Goal: Task Accomplishment & Management: Use online tool/utility

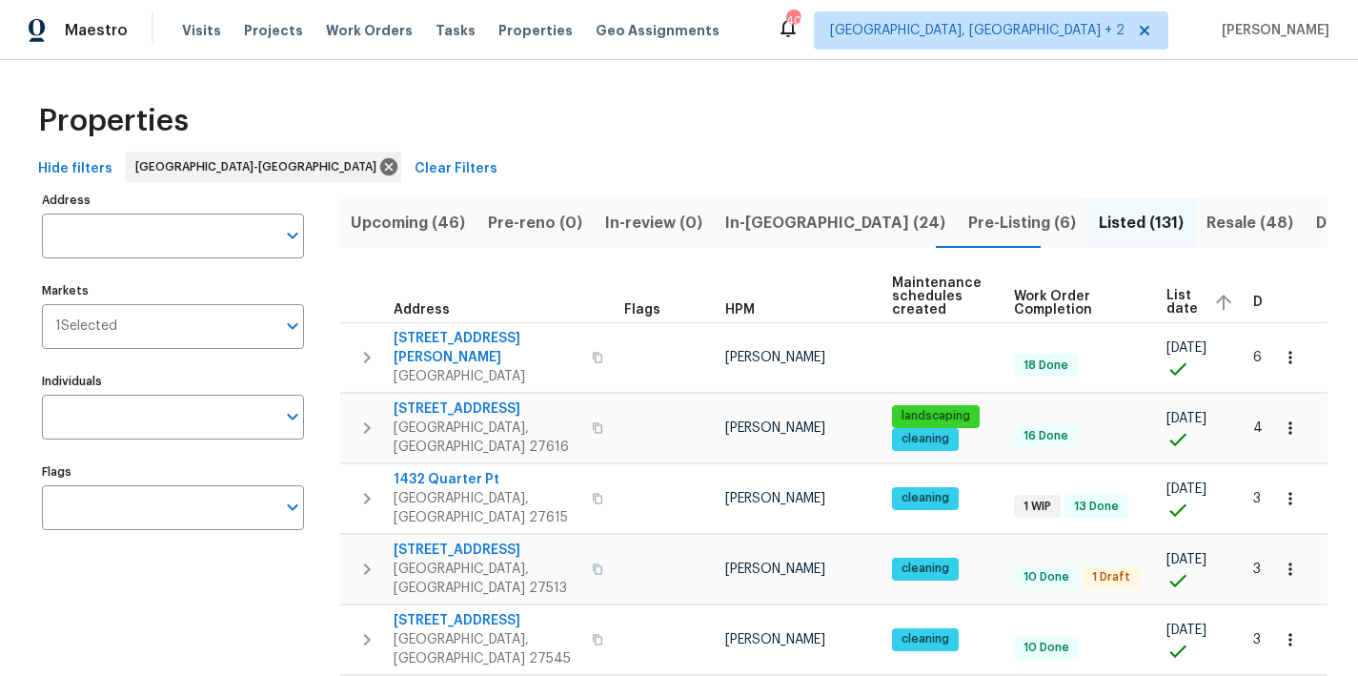
scroll to position [0, 74]
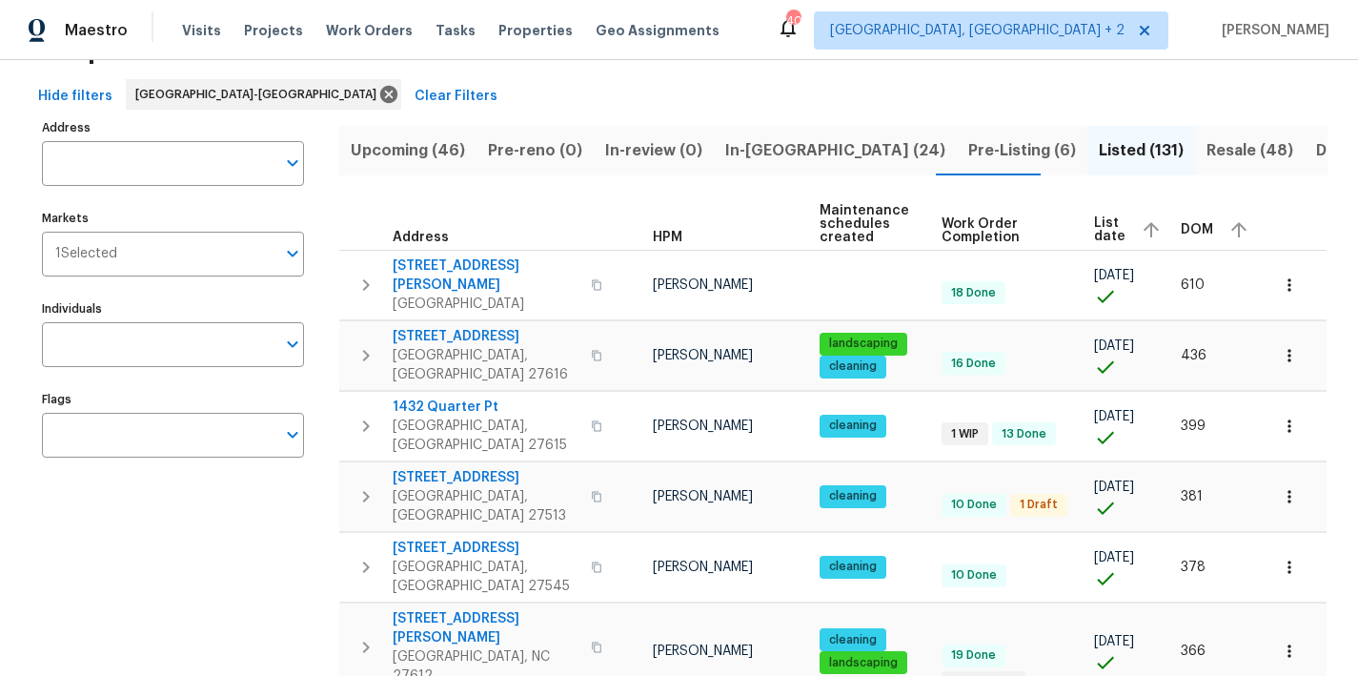
click at [968, 157] on span "Pre-Listing (6)" at bounding box center [1022, 150] width 108 height 27
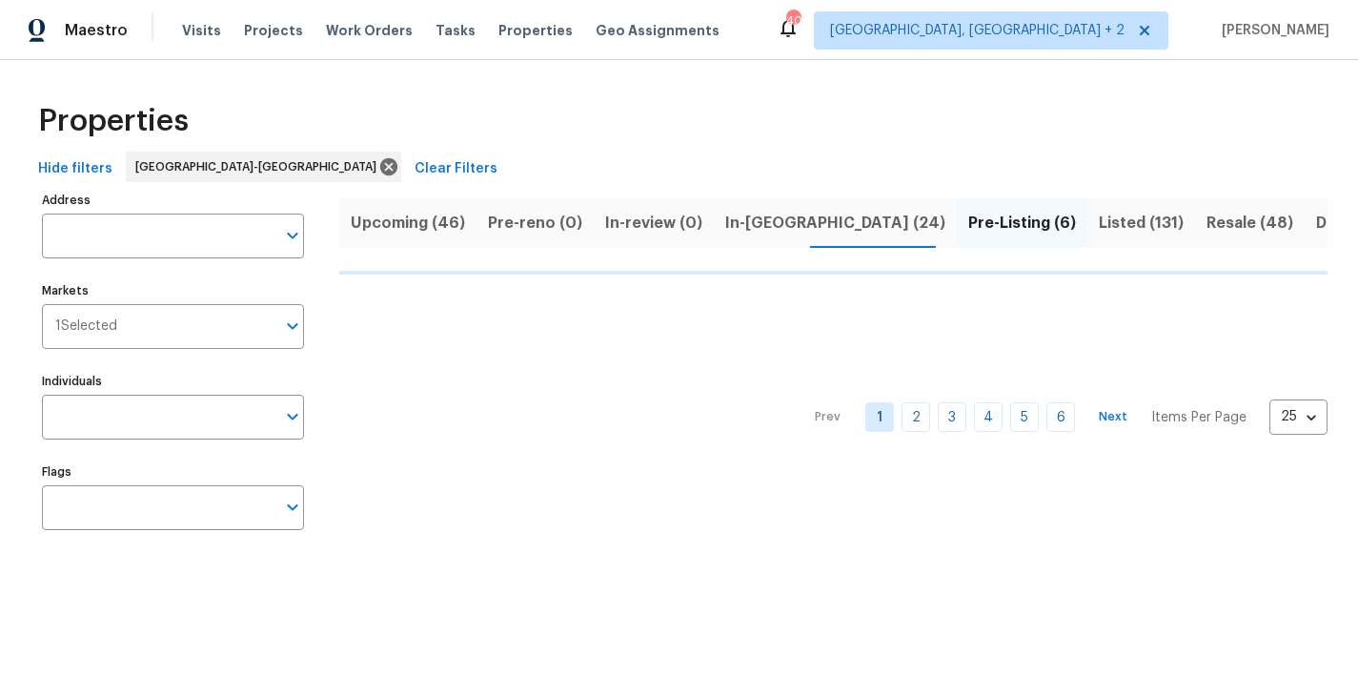
click at [602, 122] on div "Properties" at bounding box center [679, 121] width 1297 height 61
click at [795, 86] on div "Properties Hide filters Raleigh-Durham Clear Filters Address Address Markets 1 …" at bounding box center [679, 320] width 1358 height 520
click at [780, 33] on div "Maestro Visits Projects Work Orders Tasks Properties Geo Assignments 40 Charles…" at bounding box center [679, 30] width 1358 height 60
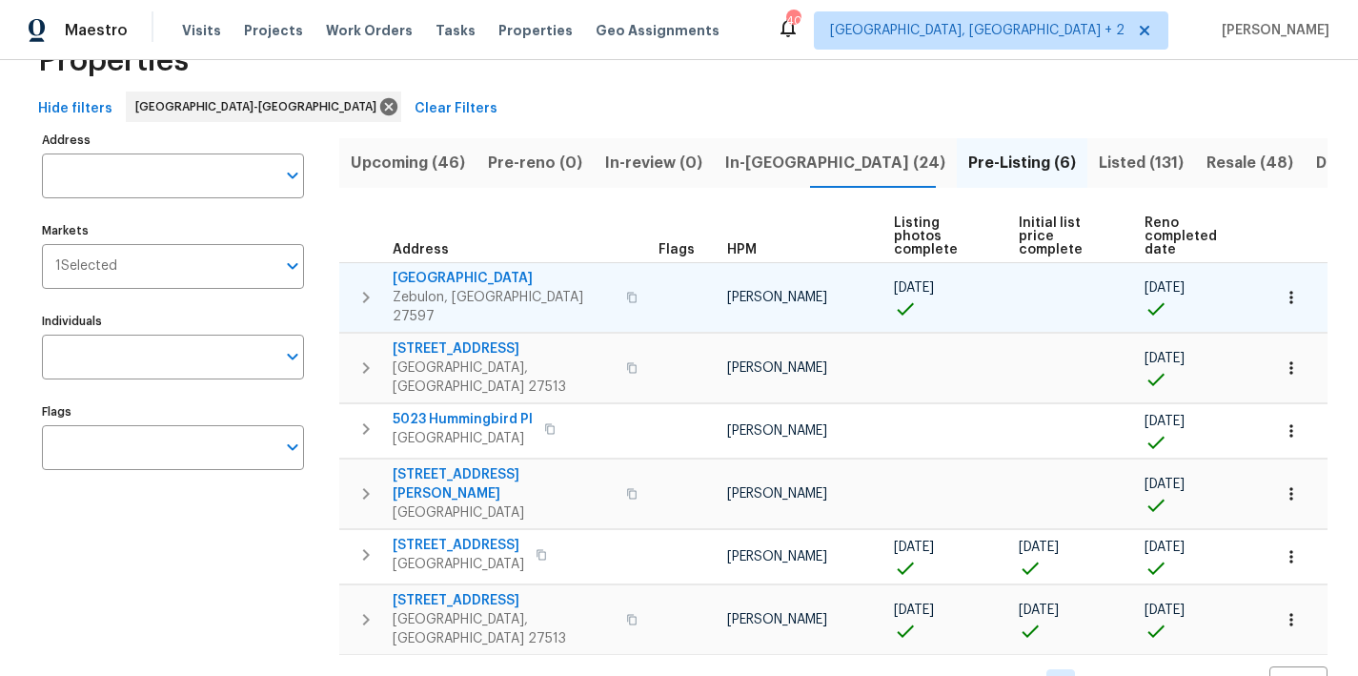
scroll to position [69, 0]
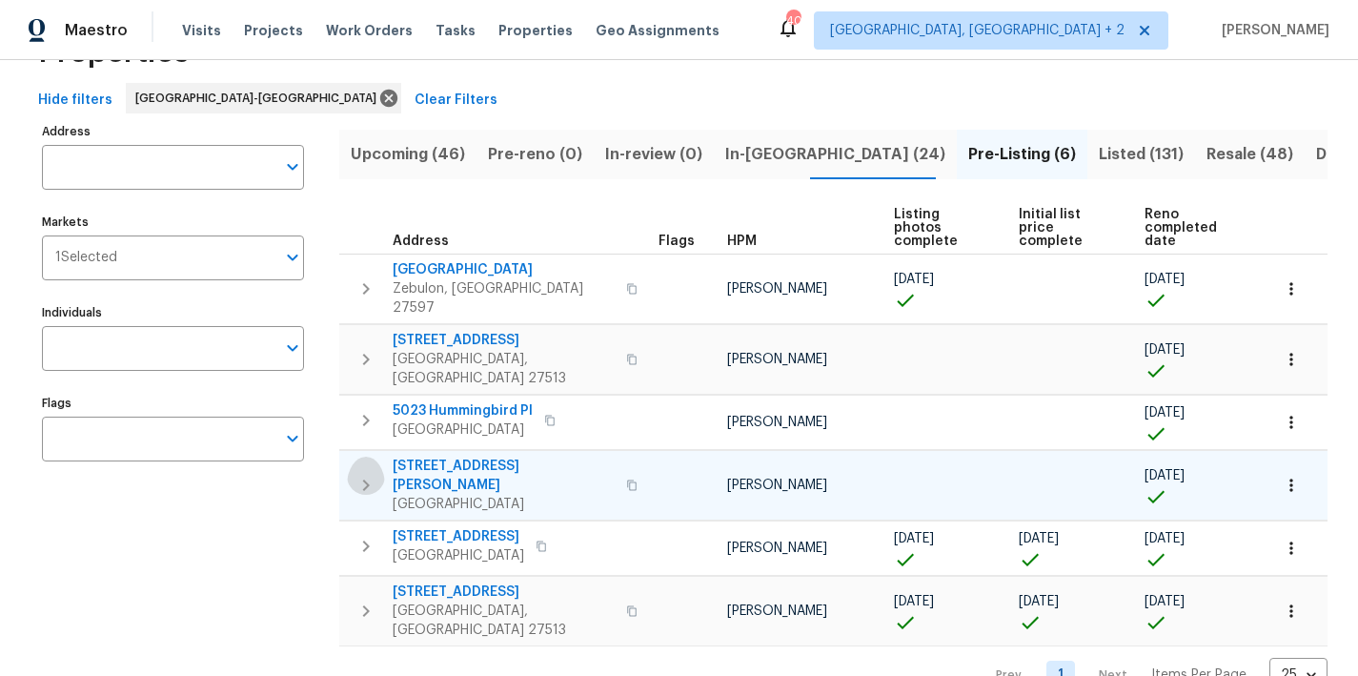
click at [358, 474] on icon "button" at bounding box center [366, 485] width 23 height 23
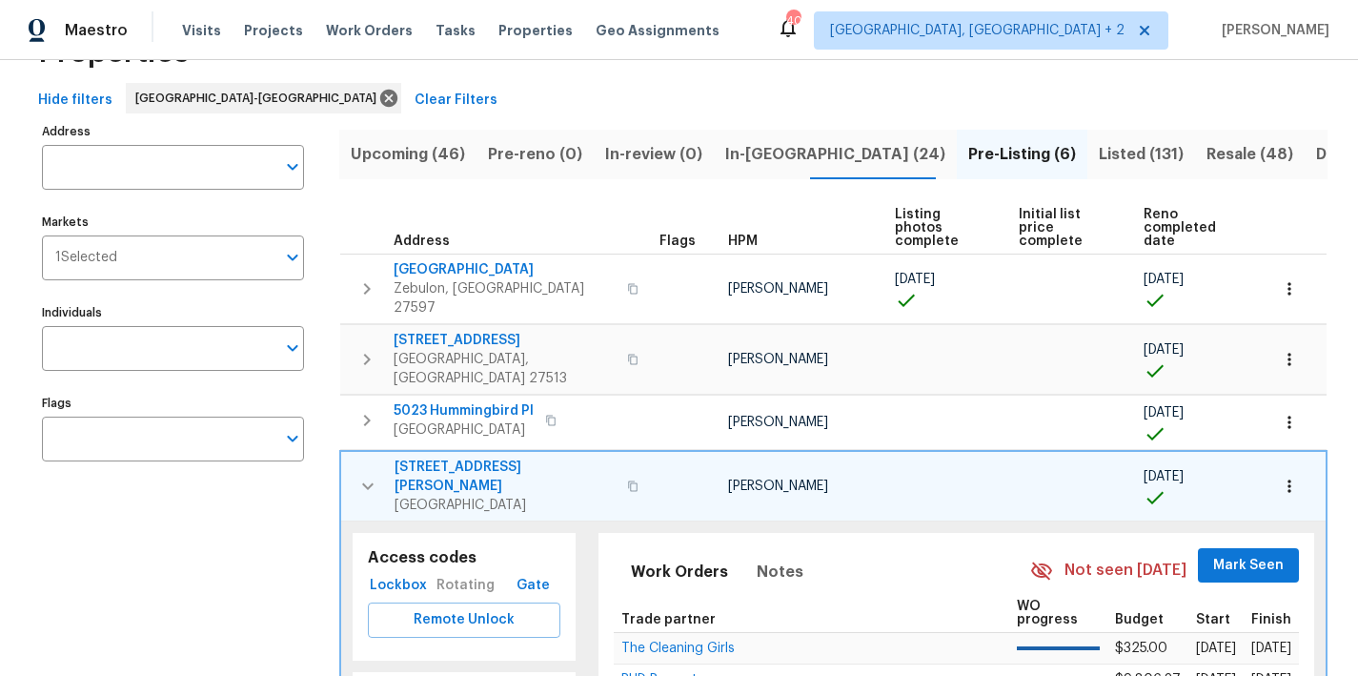
scroll to position [403, 0]
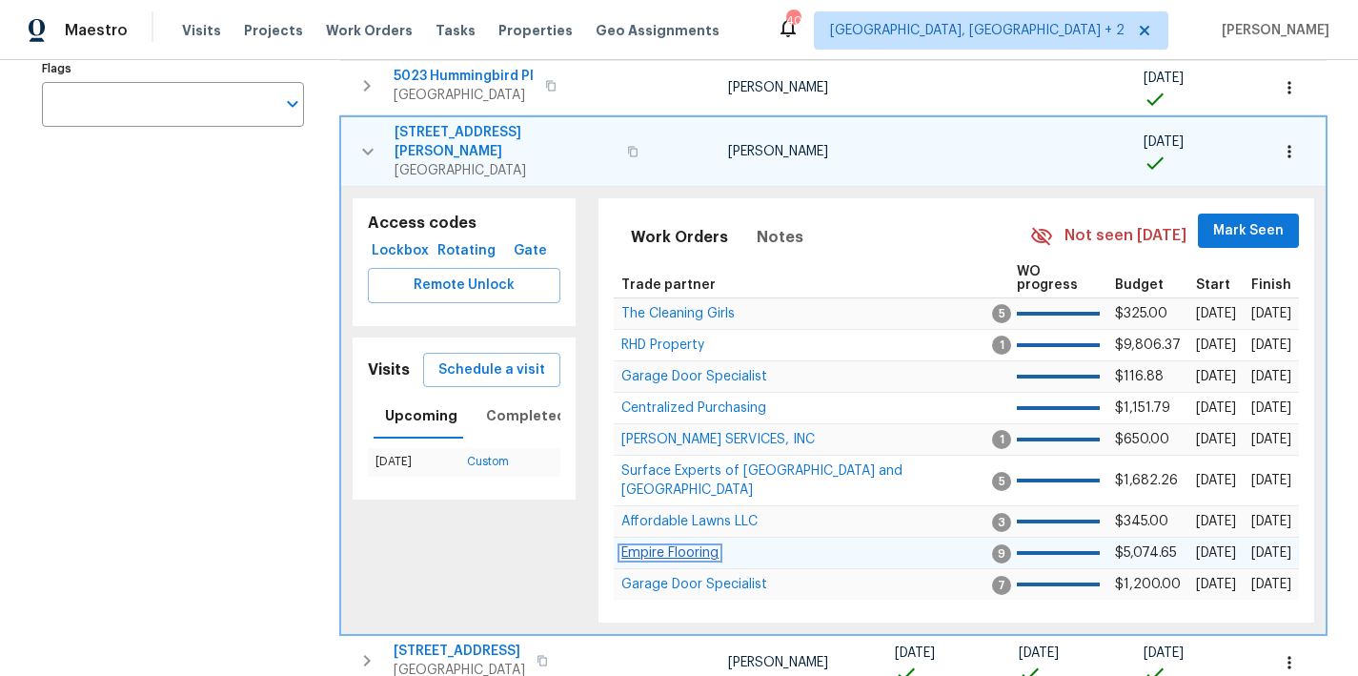
click at [680, 546] on span "Empire Flooring" at bounding box center [670, 552] width 97 height 13
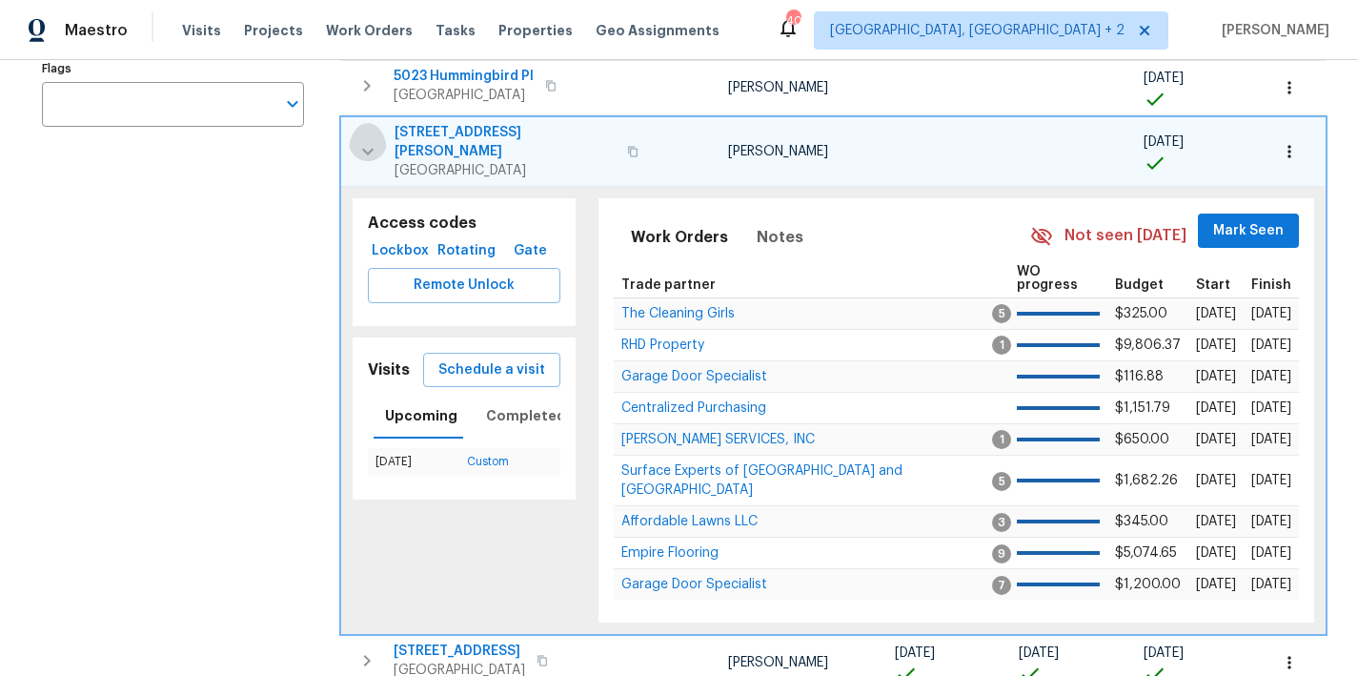
click at [363, 140] on icon "button" at bounding box center [368, 151] width 23 height 23
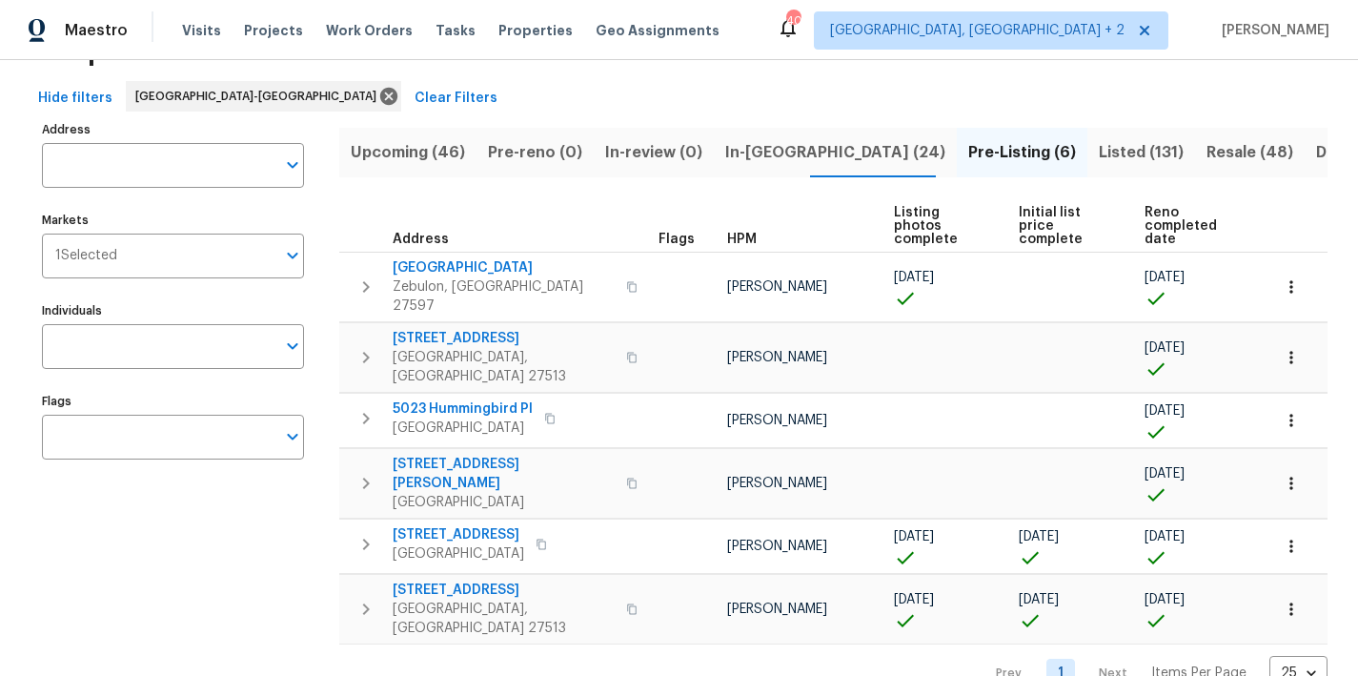
scroll to position [69, 0]
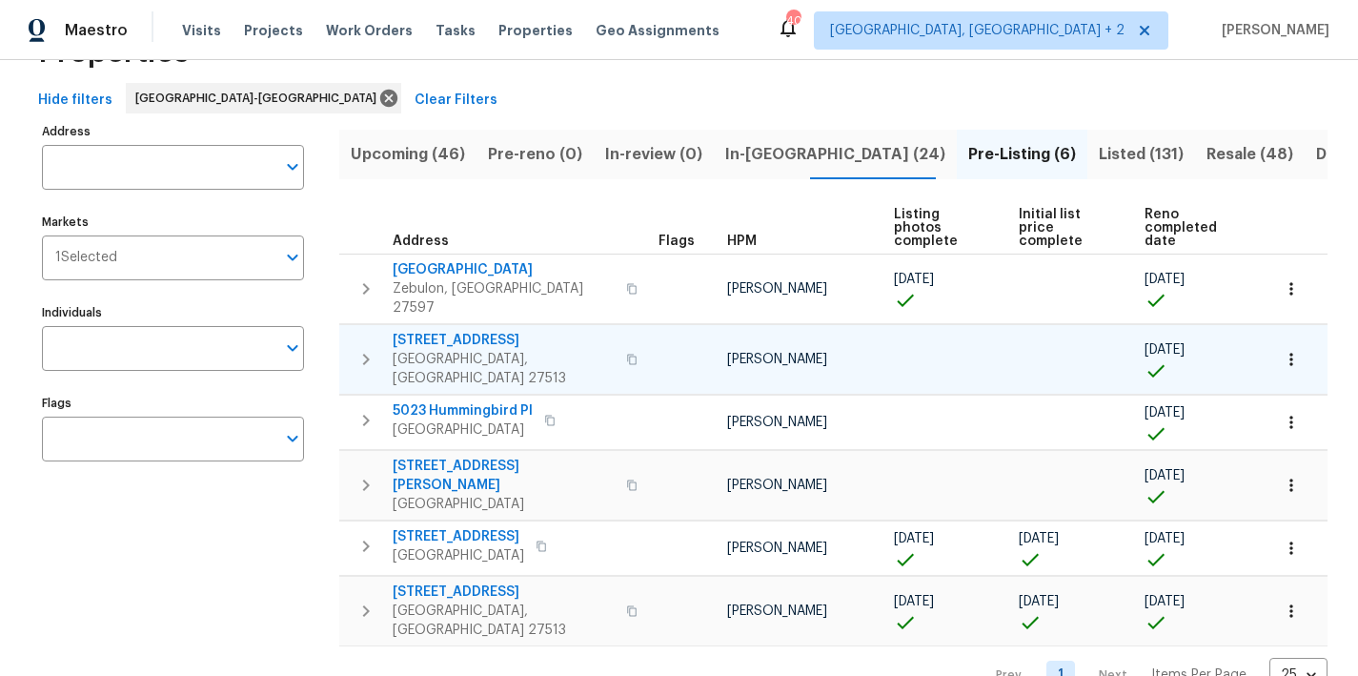
click at [373, 348] on icon "button" at bounding box center [366, 359] width 23 height 23
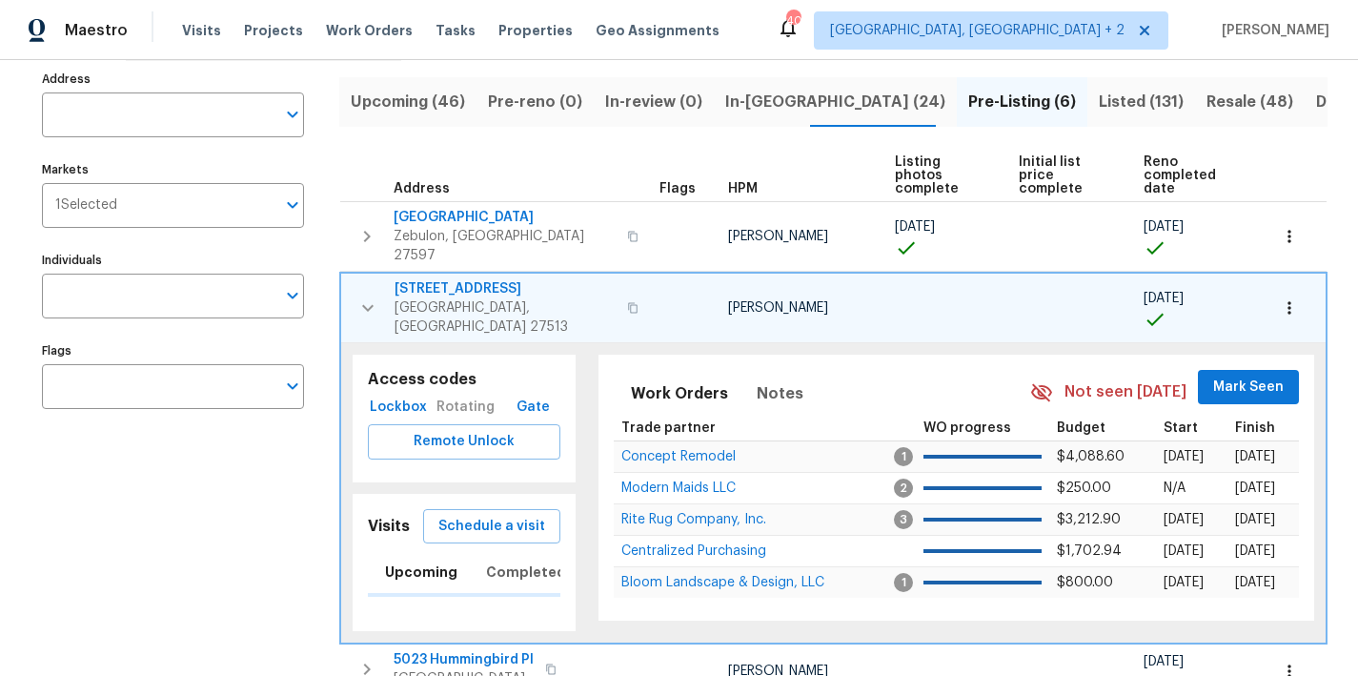
scroll to position [151, 0]
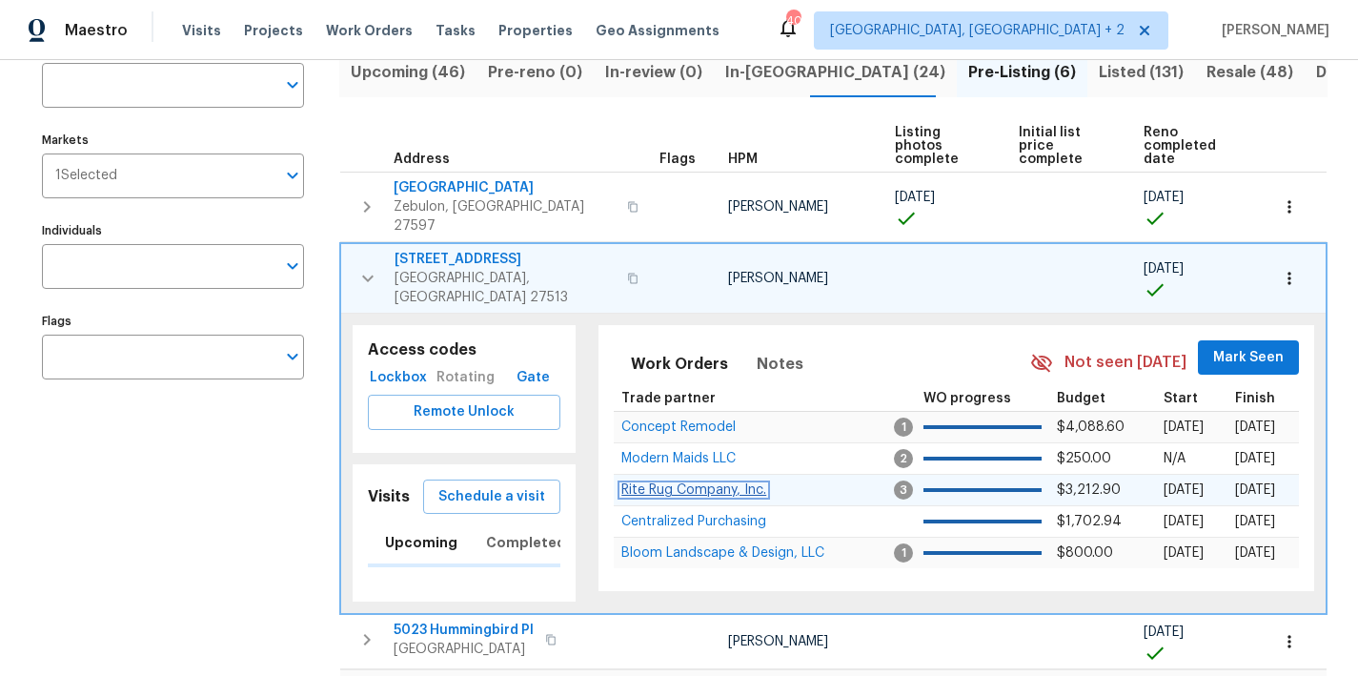
click at [690, 483] on span "Rite Rug Company, Inc." at bounding box center [694, 489] width 145 height 13
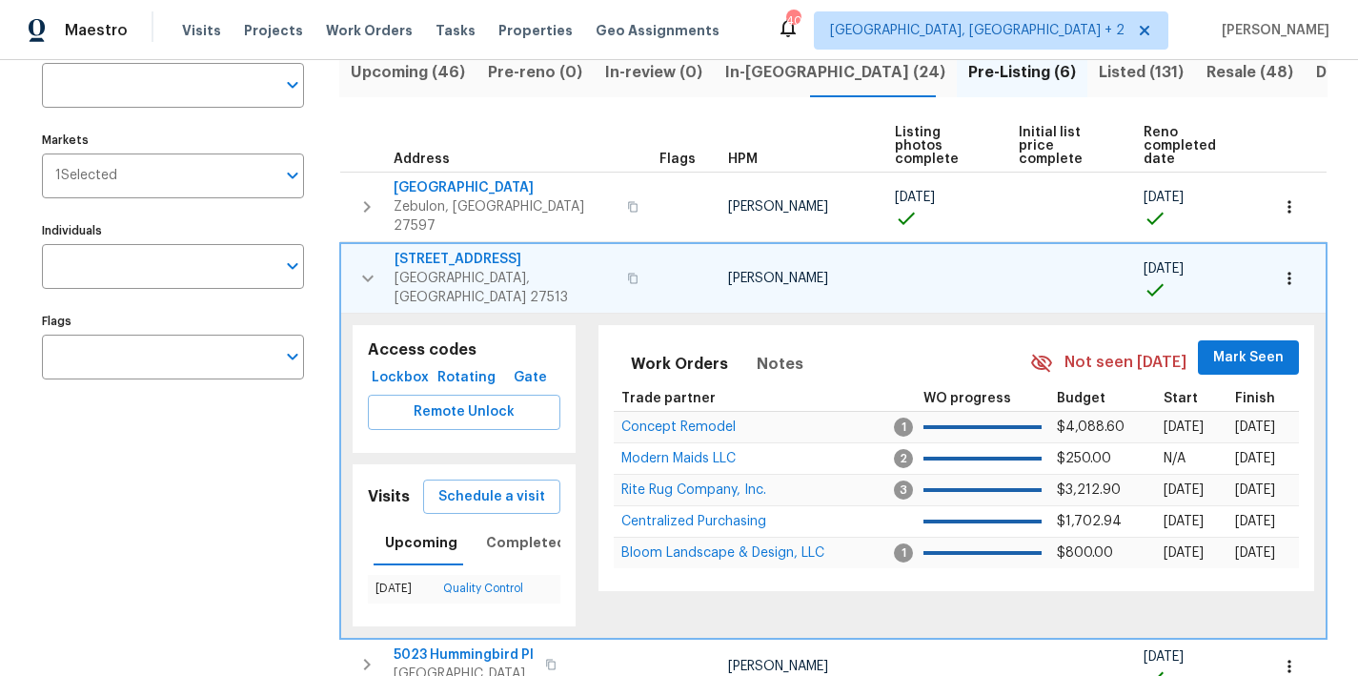
click at [453, 250] on span "201 W Wyatts Pond Ln" at bounding box center [505, 259] width 221 height 19
click at [366, 267] on icon "button" at bounding box center [368, 278] width 23 height 23
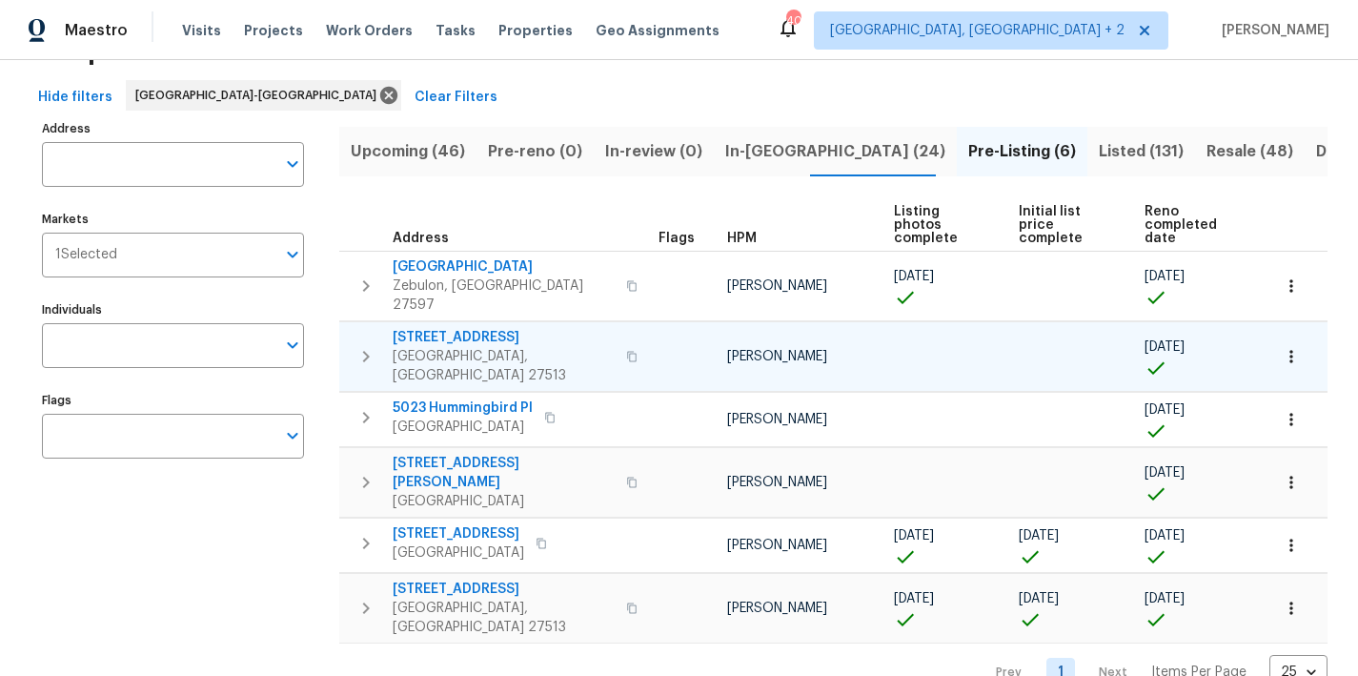
scroll to position [69, 0]
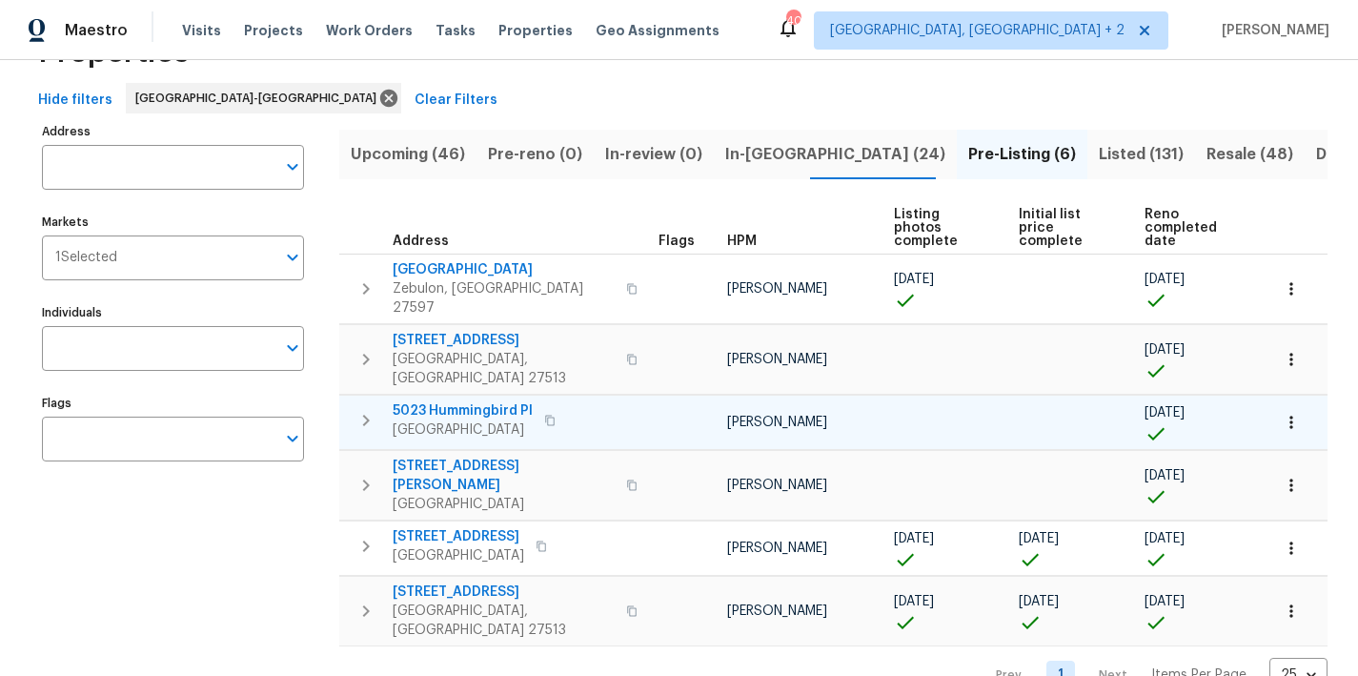
click at [370, 401] on button "button" at bounding box center [366, 420] width 38 height 38
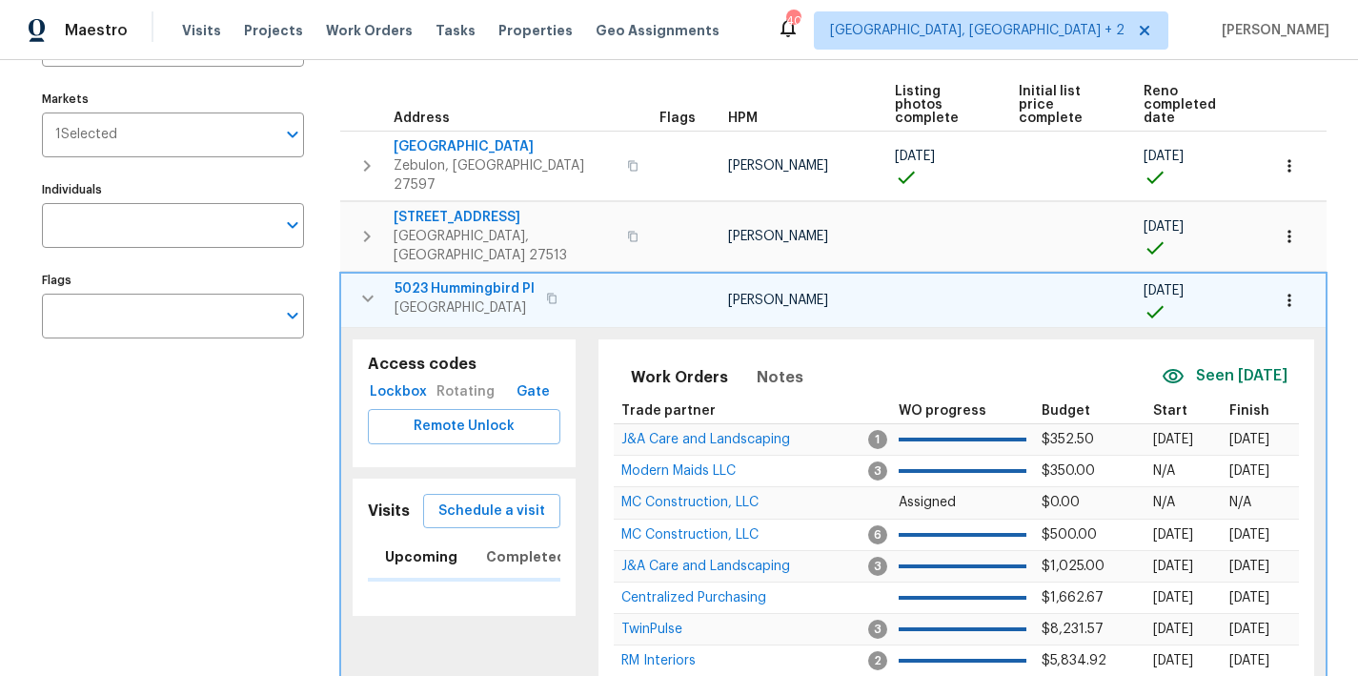
scroll to position [434, 0]
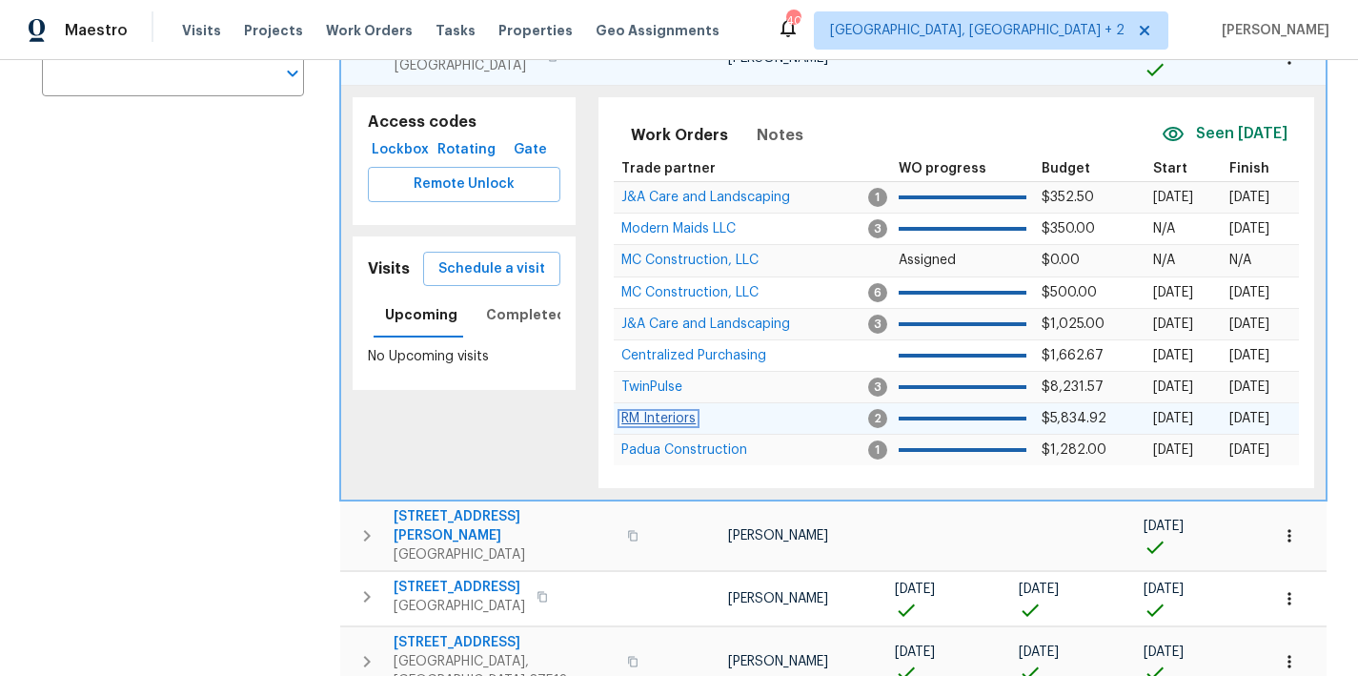
click at [673, 412] on span "RM Interiors" at bounding box center [659, 418] width 74 height 13
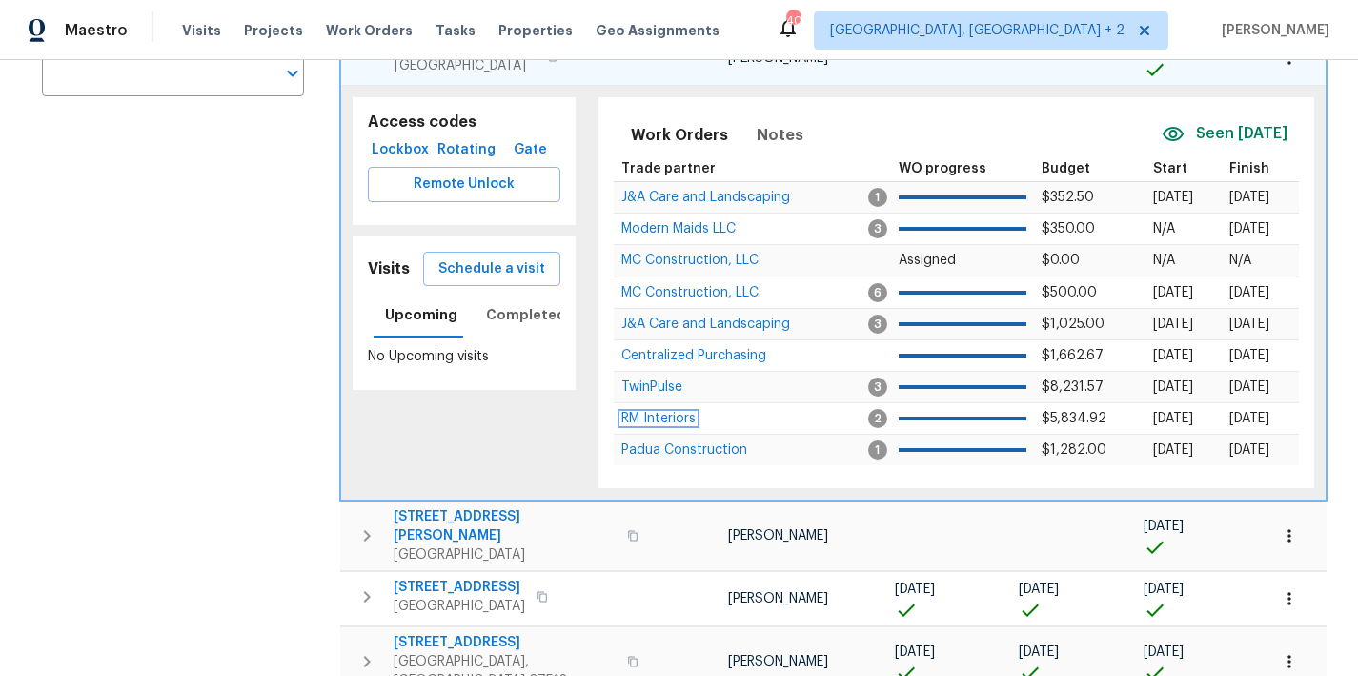
scroll to position [263, 0]
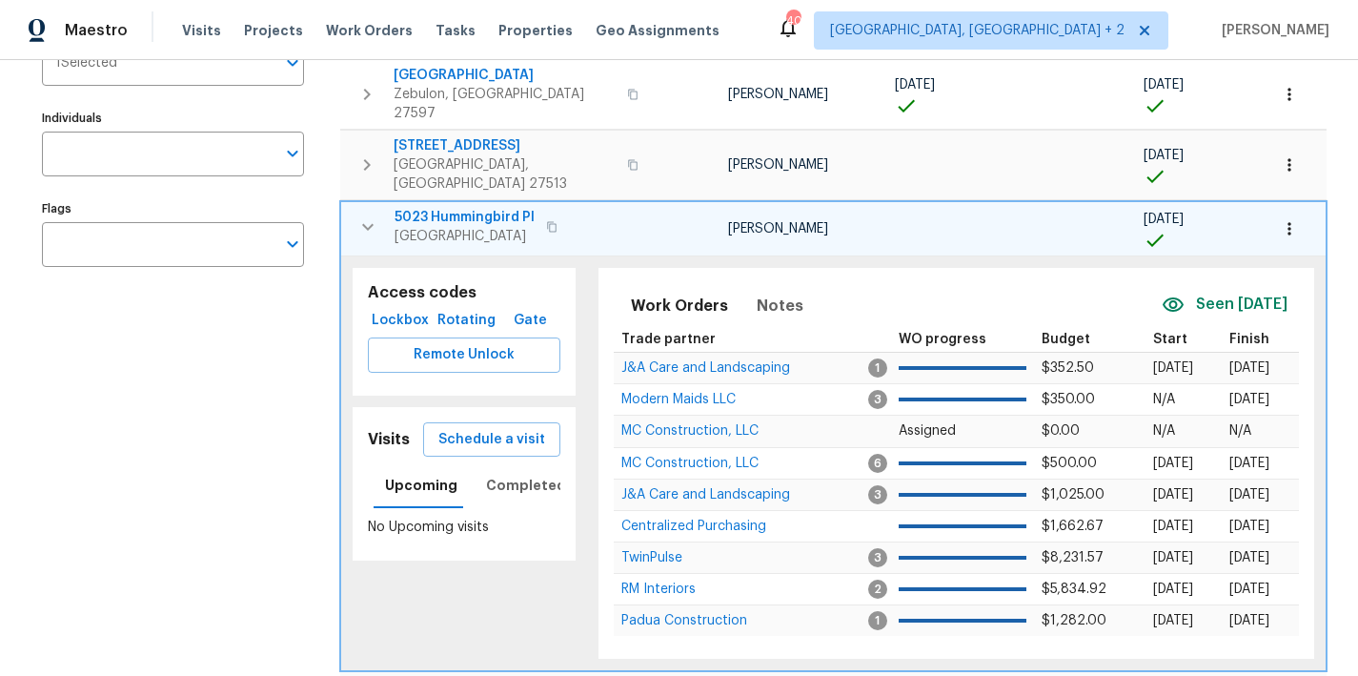
click at [458, 208] on span "5023 Hummingbird Pl" at bounding box center [465, 217] width 140 height 19
click at [1281, 219] on icon "button" at bounding box center [1289, 228] width 19 height 19
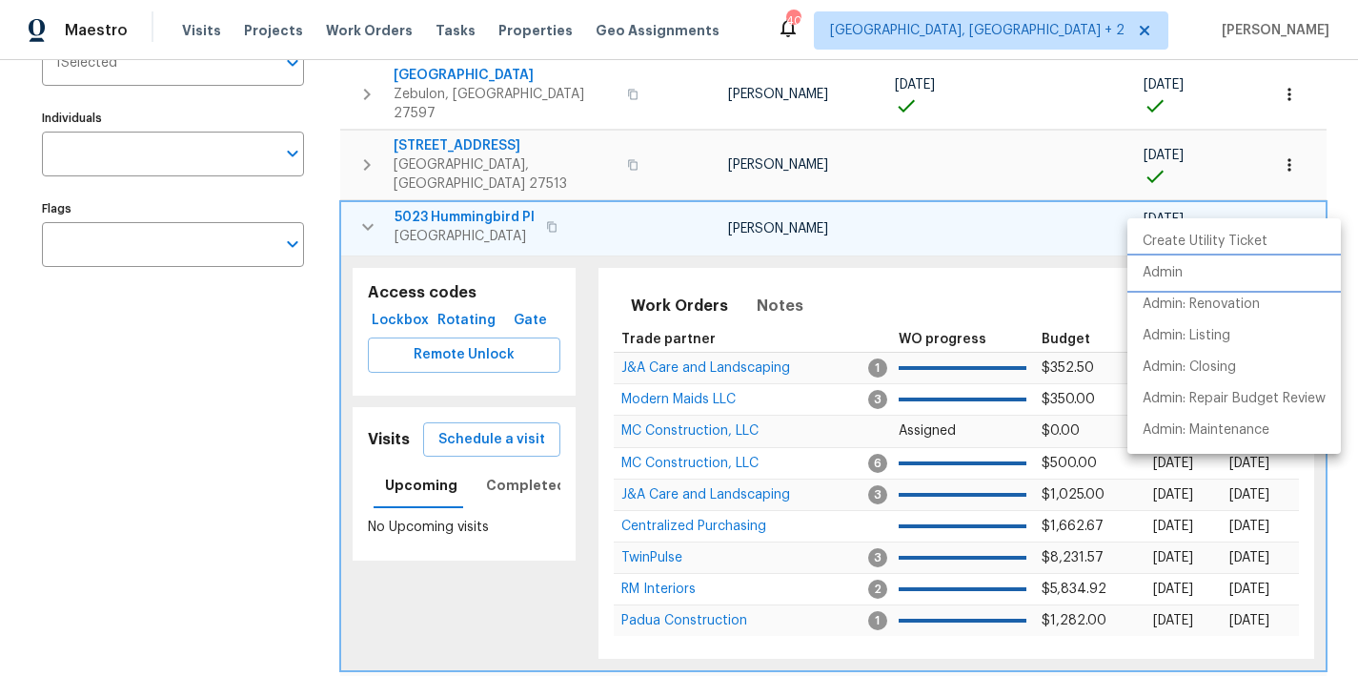
click at [1167, 269] on p "Admin" at bounding box center [1163, 273] width 40 height 20
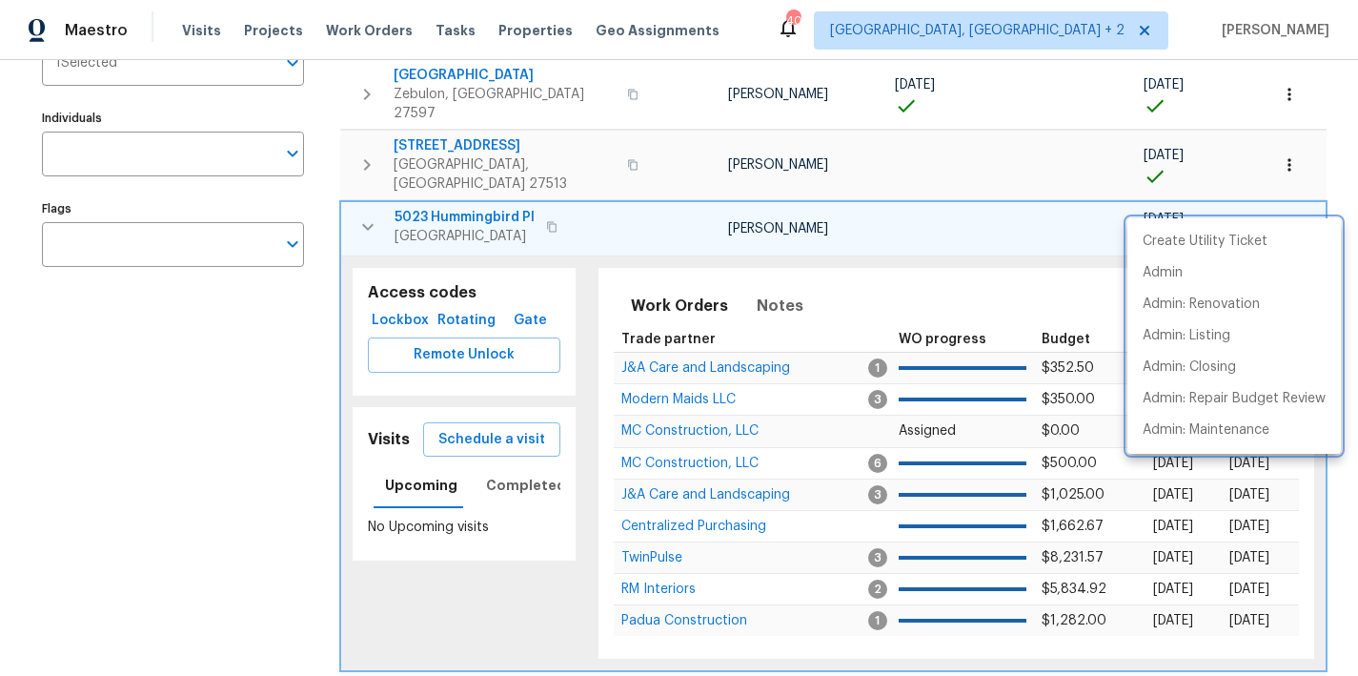
click at [376, 198] on div at bounding box center [679, 338] width 1358 height 676
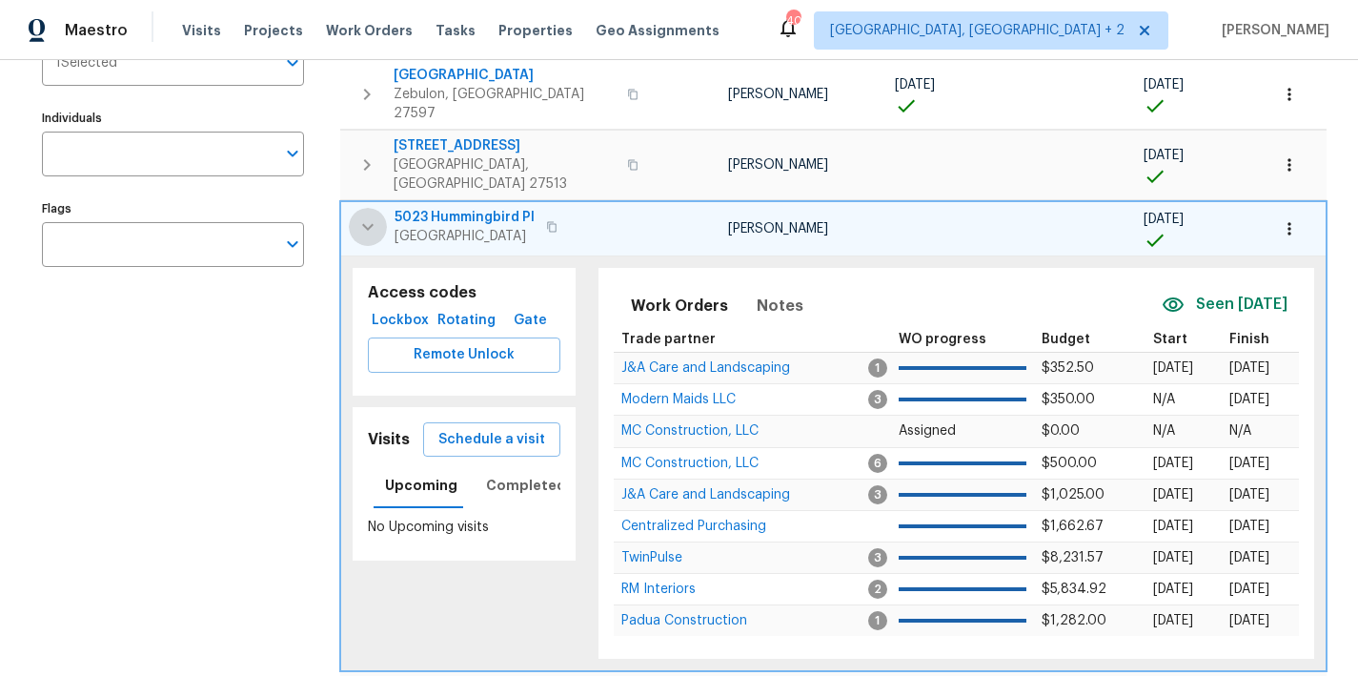
click at [363, 215] on icon "button" at bounding box center [368, 226] width 23 height 23
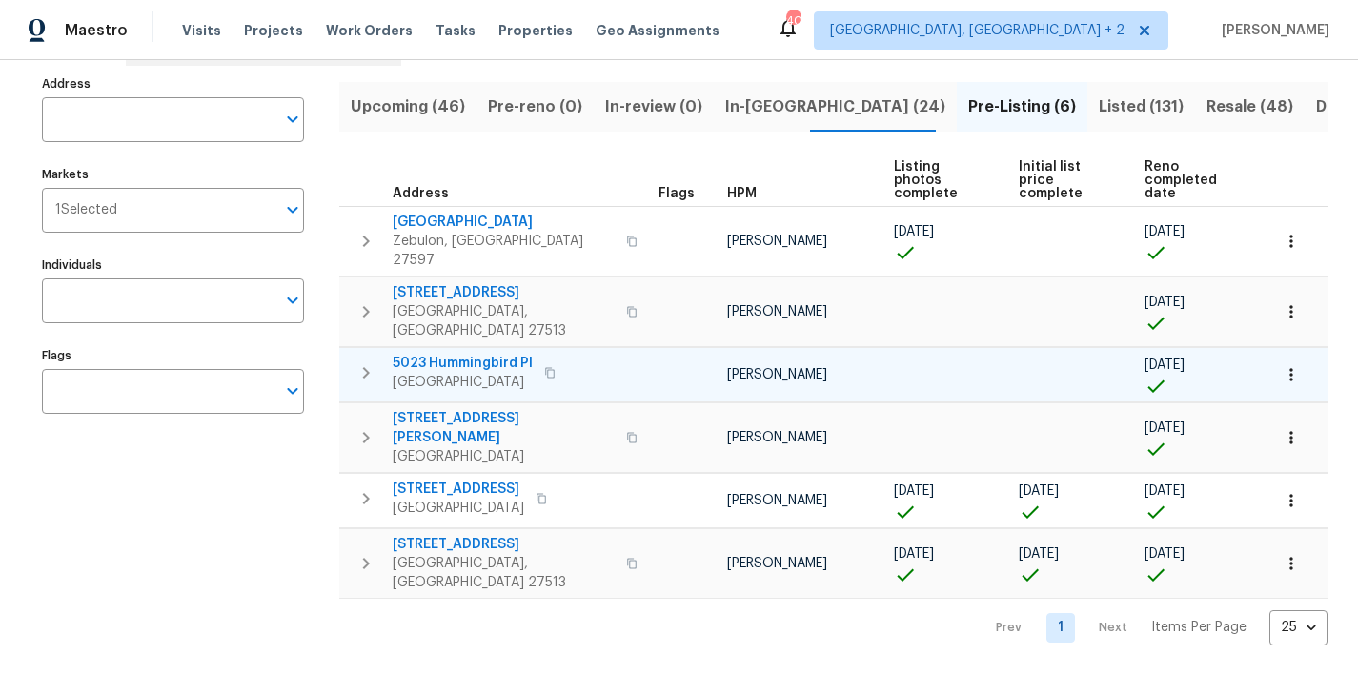
scroll to position [69, 0]
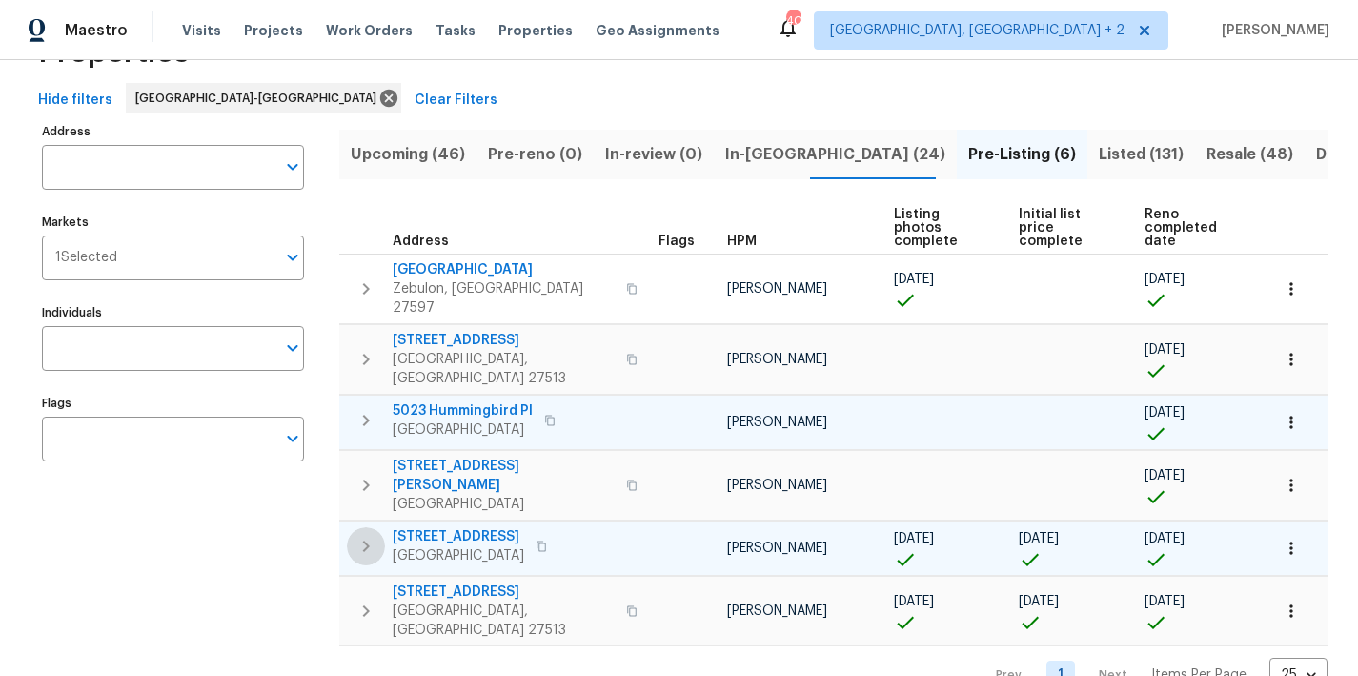
click at [368, 535] on icon "button" at bounding box center [366, 546] width 23 height 23
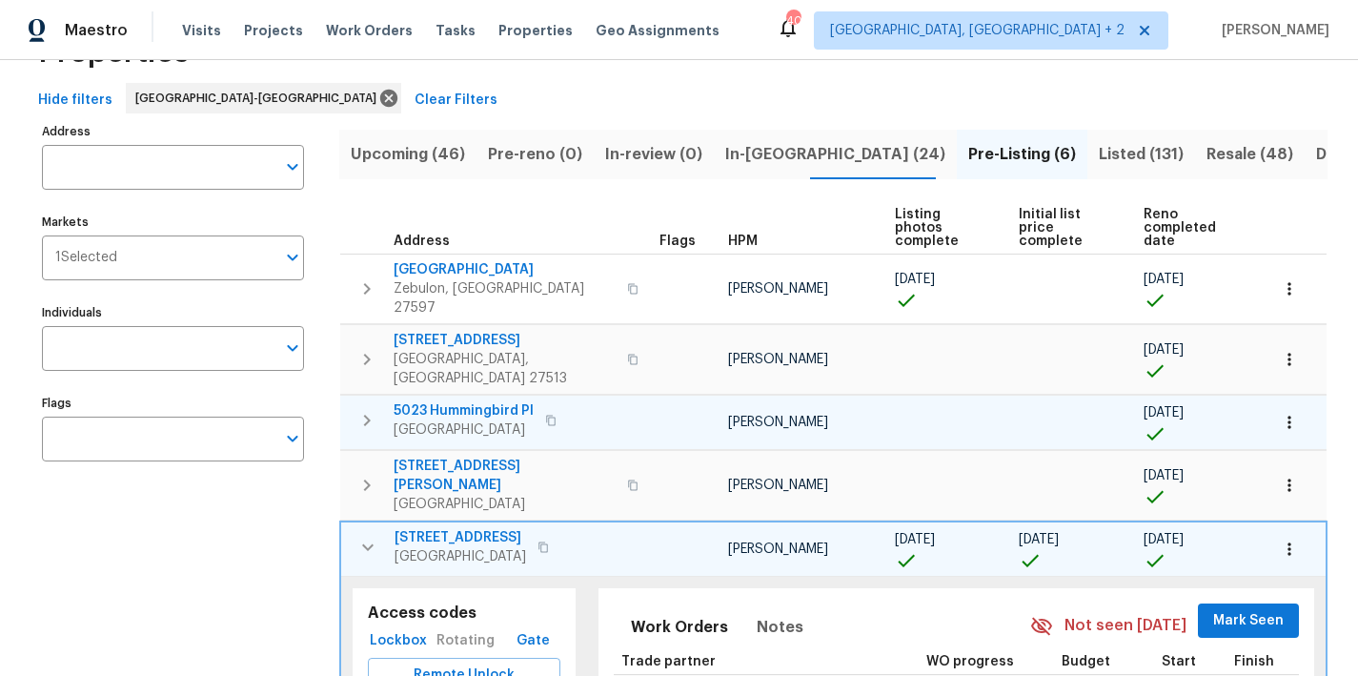
click at [369, 536] on icon "button" at bounding box center [368, 547] width 23 height 23
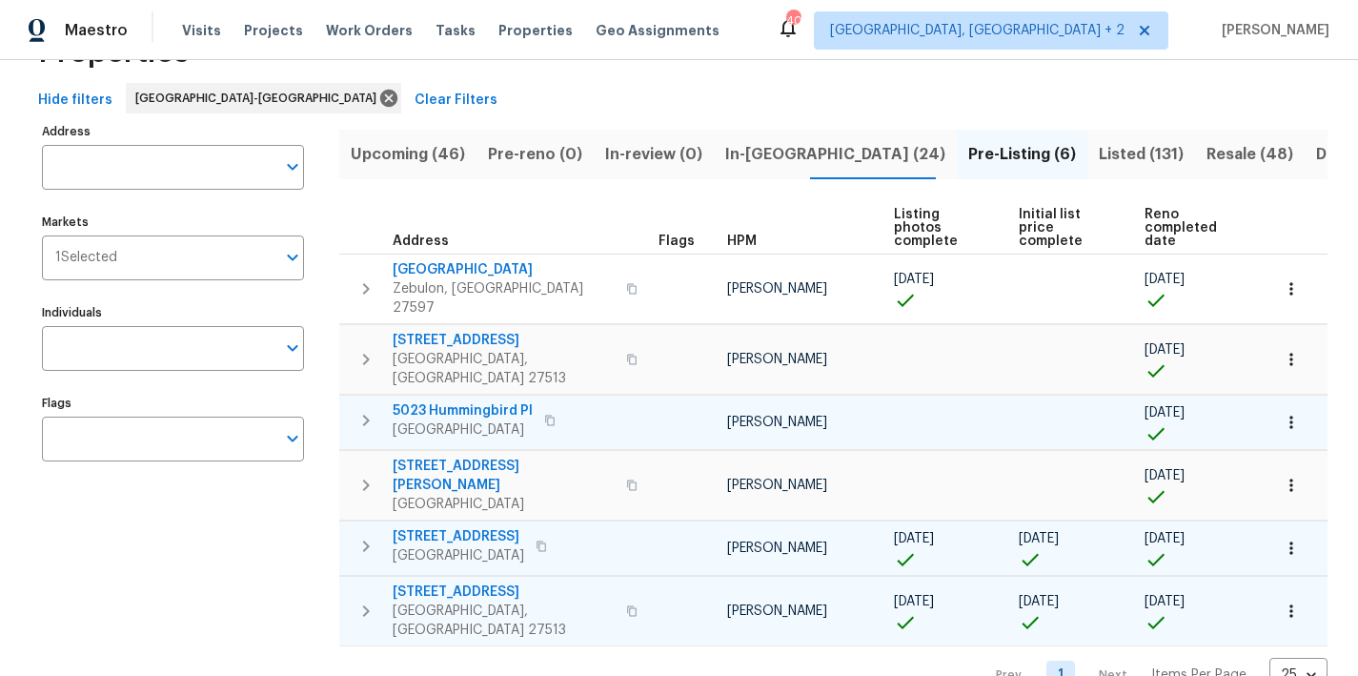
click at [367, 600] on icon "button" at bounding box center [366, 611] width 23 height 23
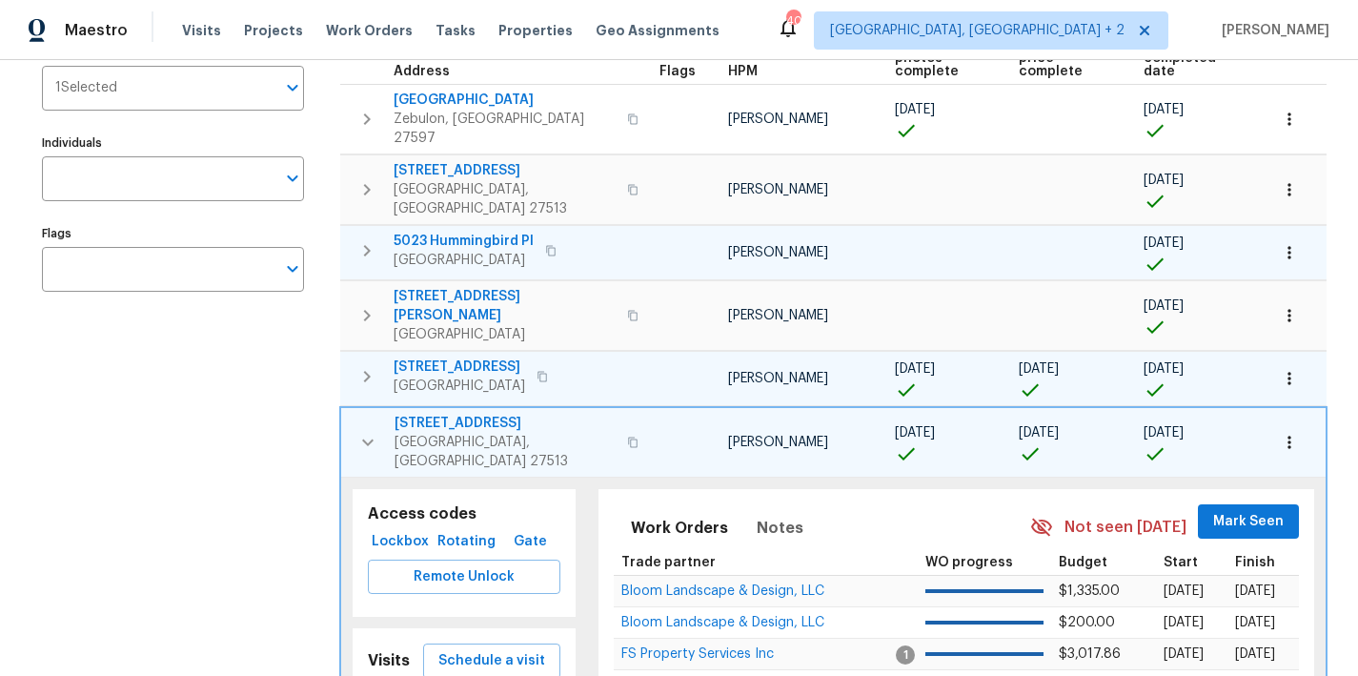
scroll to position [234, 0]
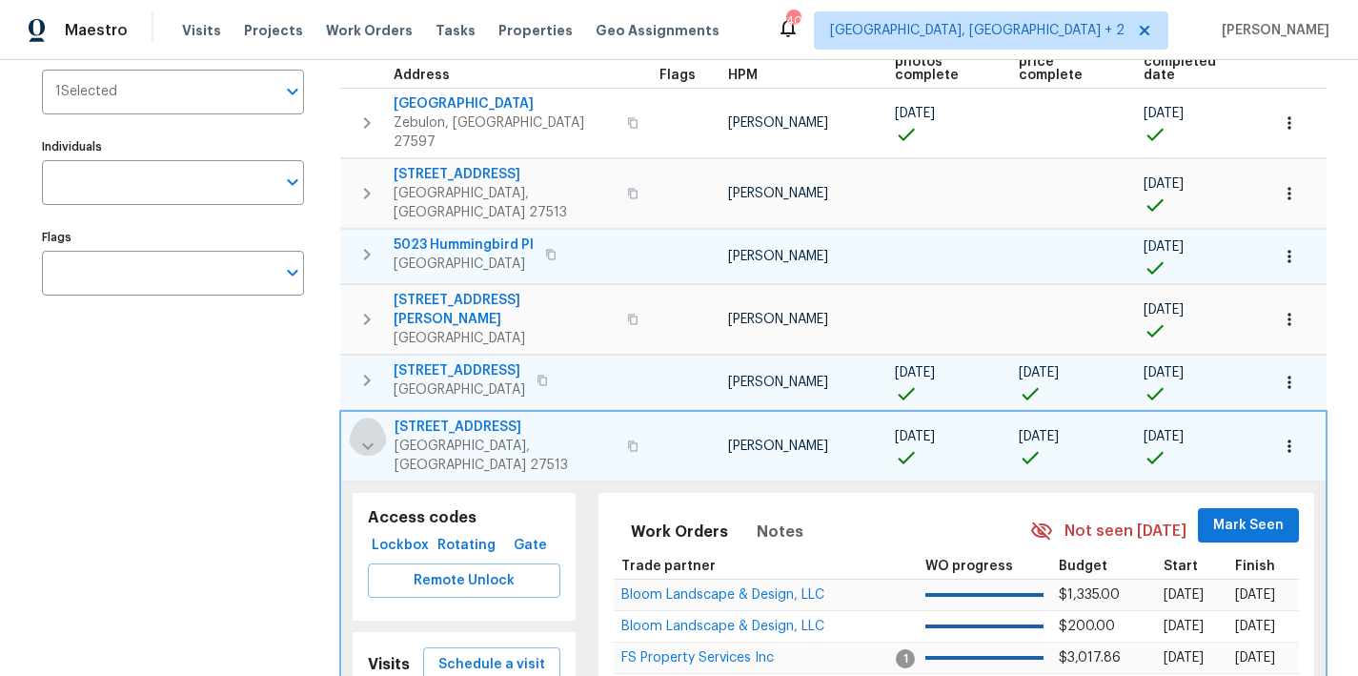
click at [361, 435] on icon "button" at bounding box center [368, 446] width 23 height 23
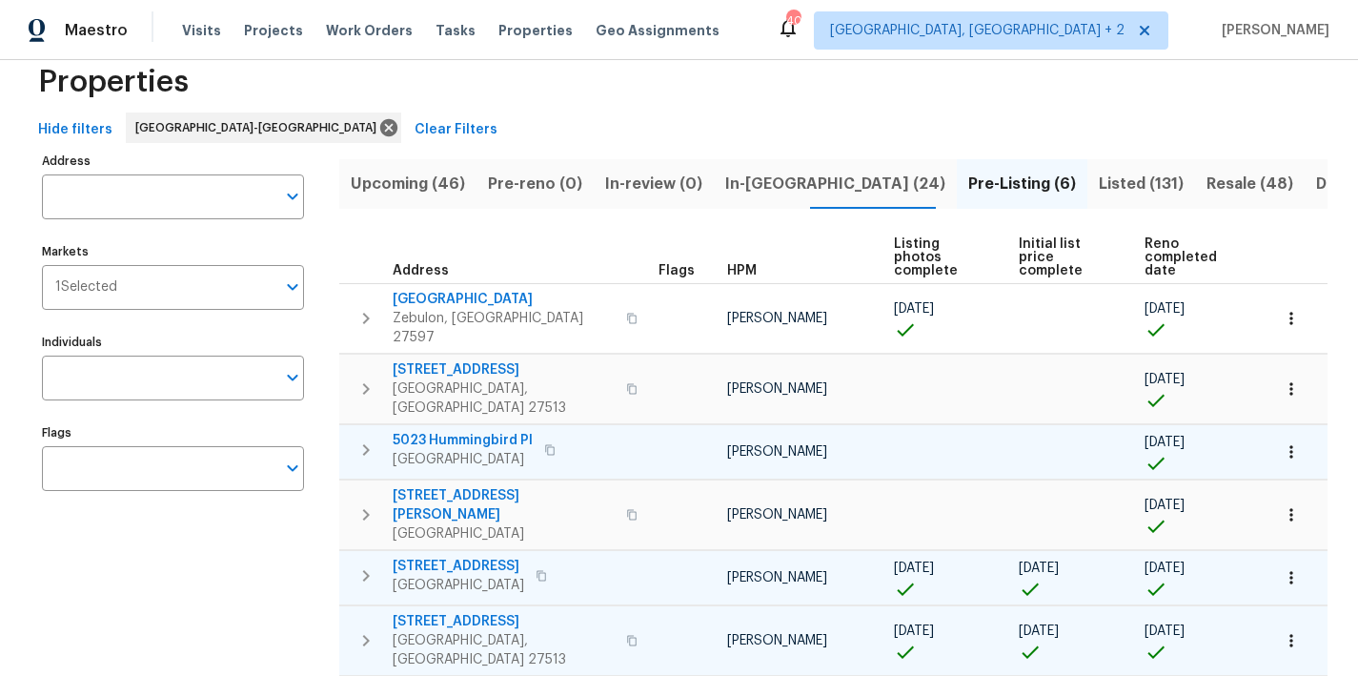
scroll to position [0, 0]
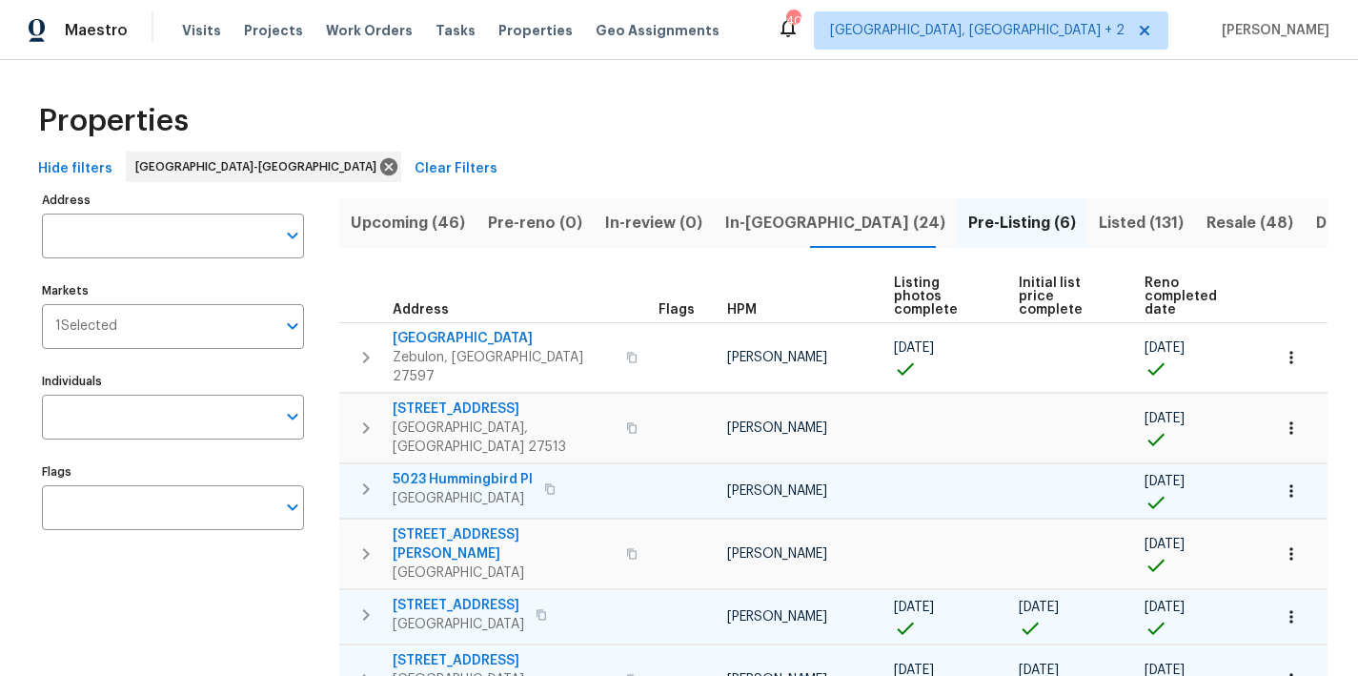
click at [733, 150] on div "Properties" at bounding box center [679, 121] width 1297 height 61
click at [814, 33] on div "Maestro Visits Projects Work Orders Tasks Properties Geo Assignments 40 Charles…" at bounding box center [679, 30] width 1358 height 60
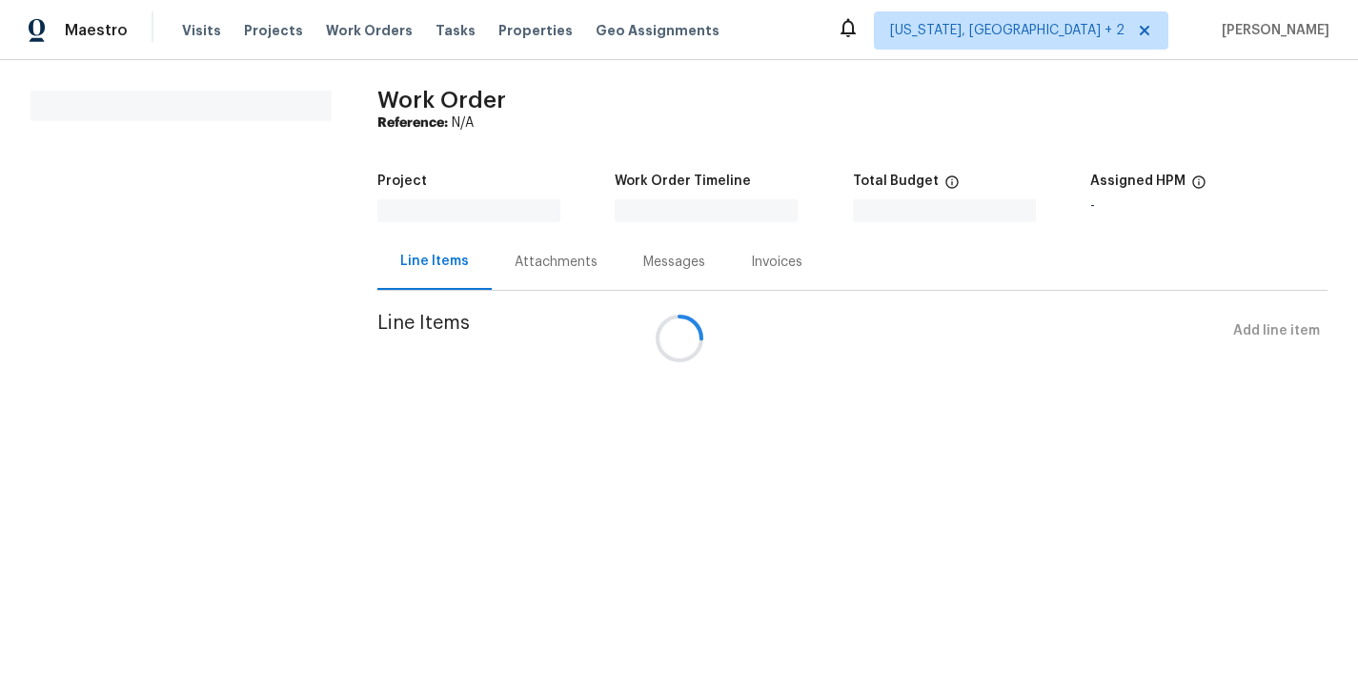
click at [797, 39] on div at bounding box center [679, 338] width 1358 height 676
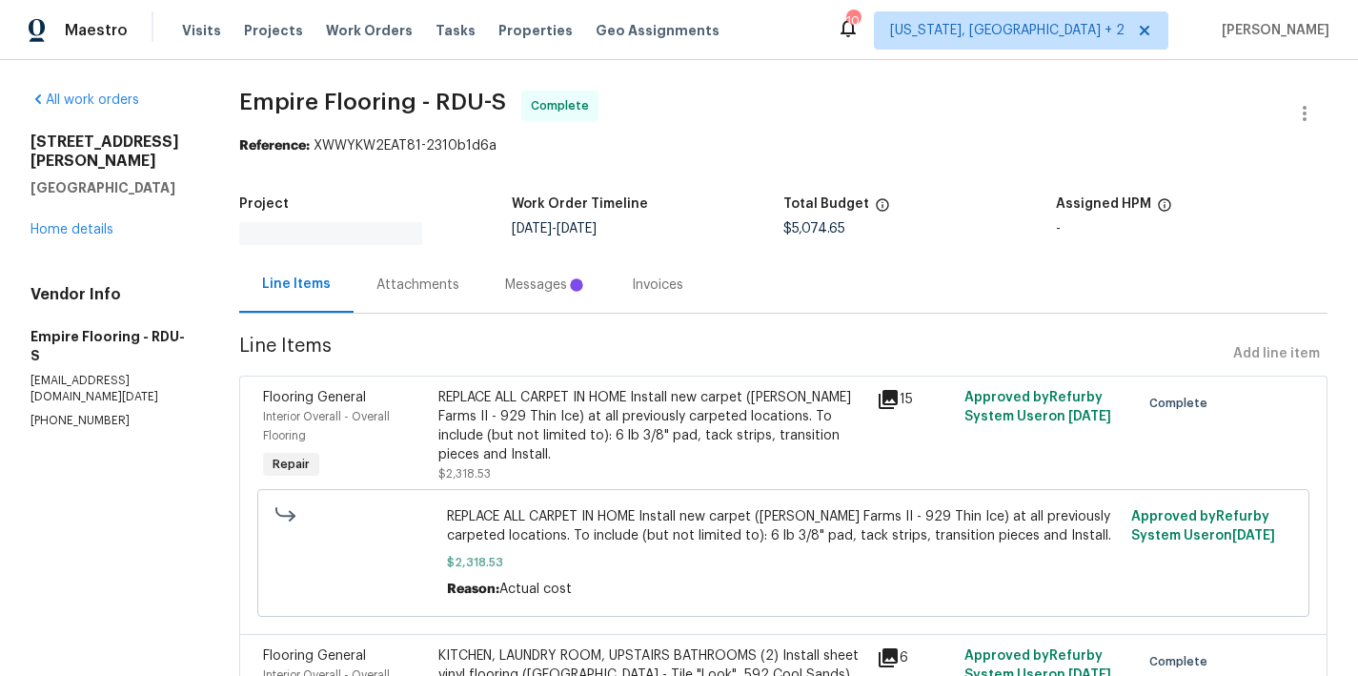
click at [560, 280] on div "Messages" at bounding box center [545, 284] width 81 height 19
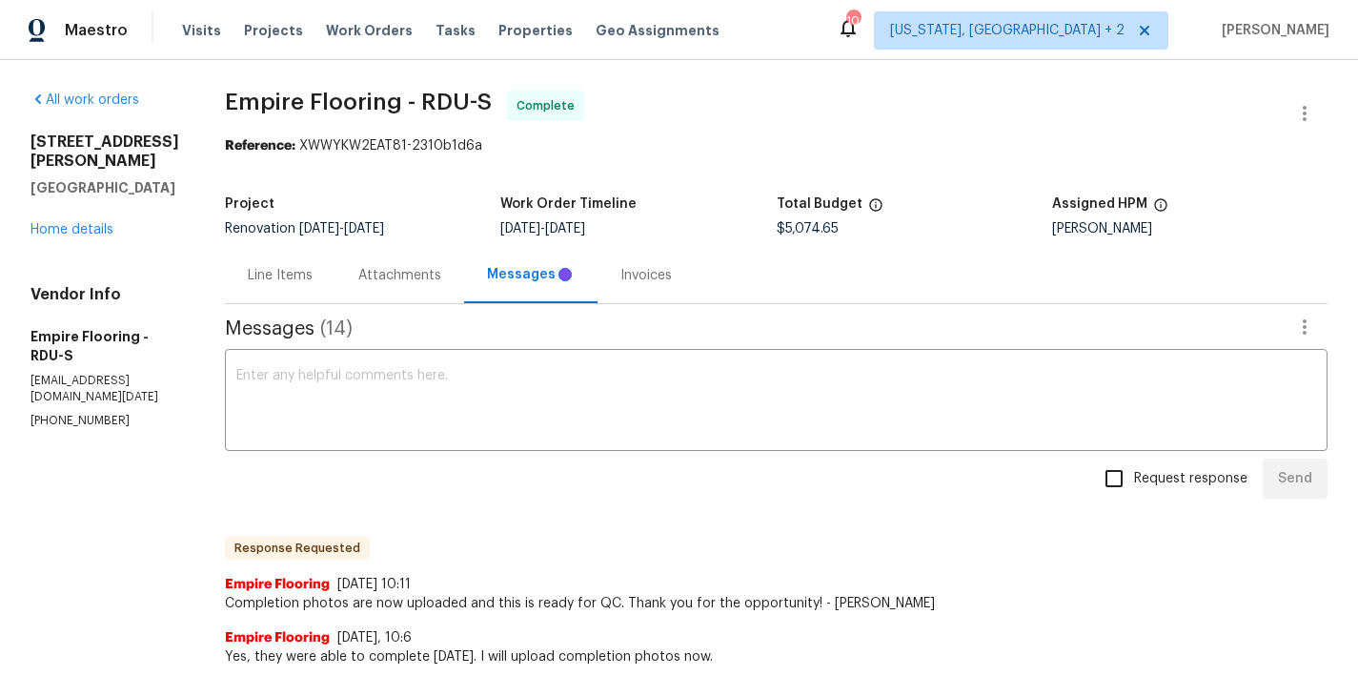
click at [311, 280] on div "Line Items" at bounding box center [280, 275] width 65 height 19
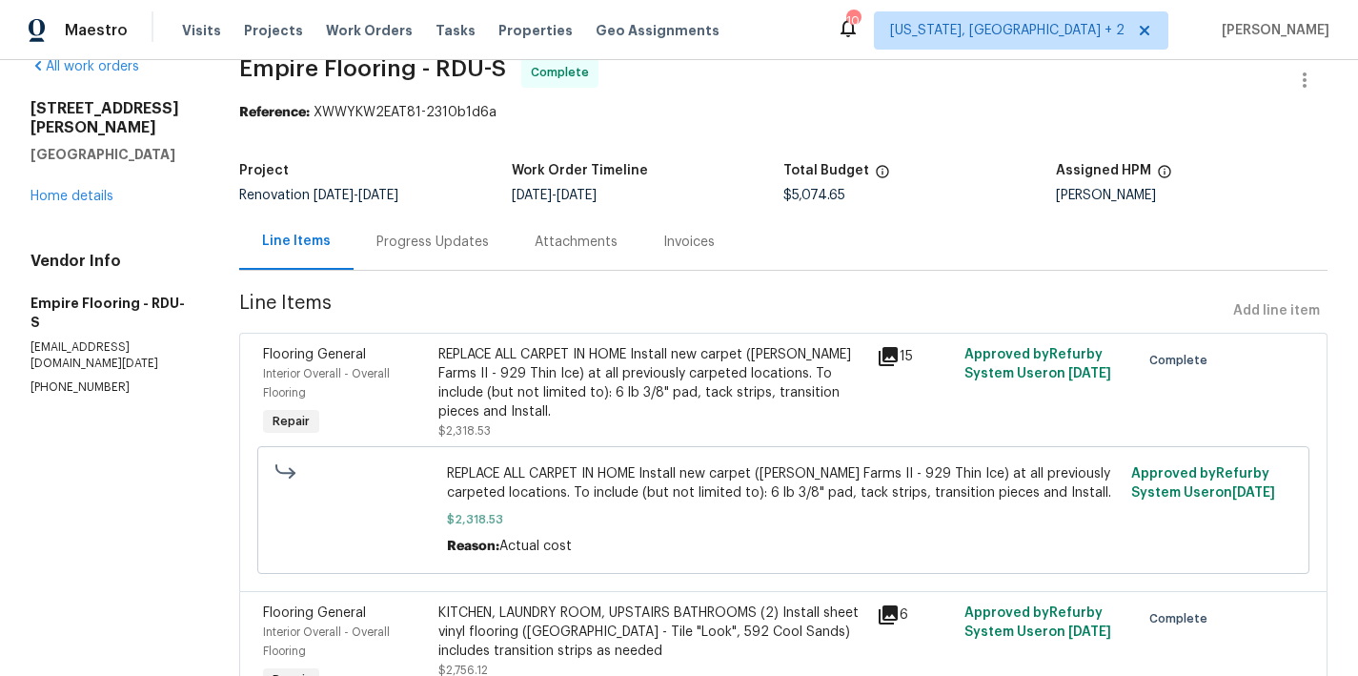
scroll to position [68, 0]
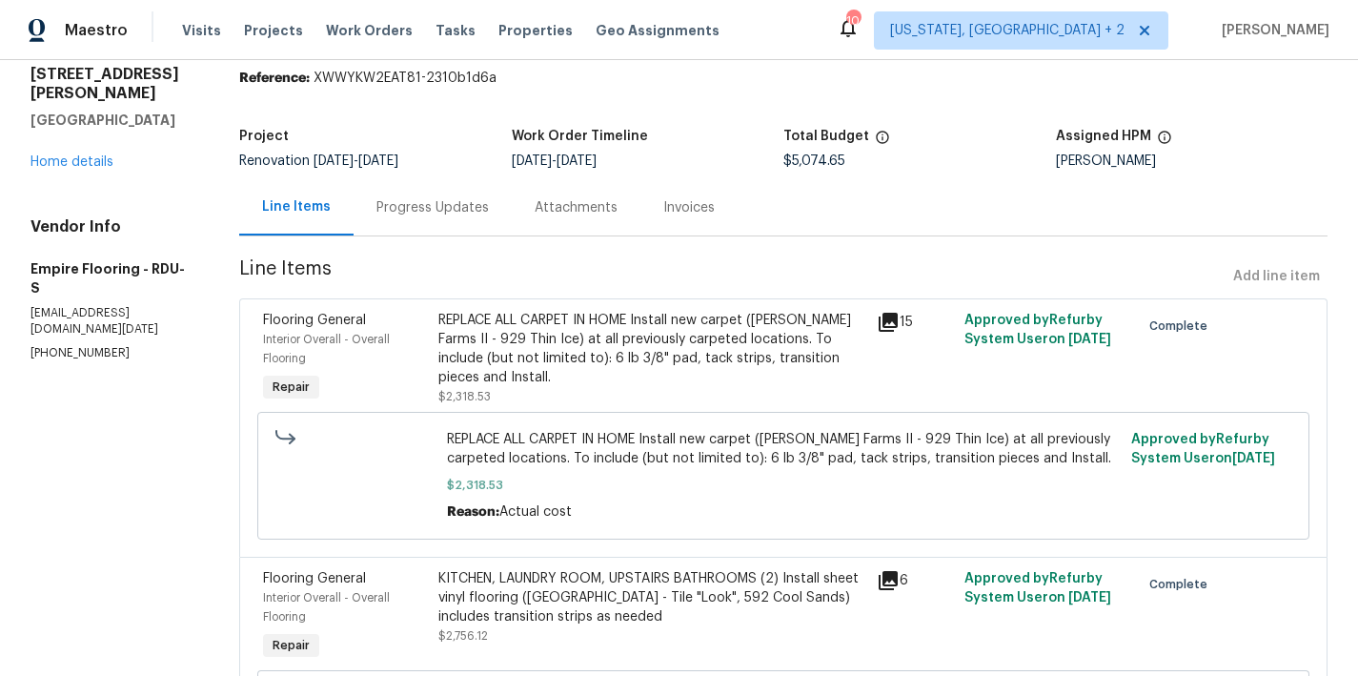
click at [584, 350] on div "REPLACE ALL CARPET IN HOME Install new carpet (Abshire Farms II - 929 Thin Ice)…" at bounding box center [651, 349] width 427 height 76
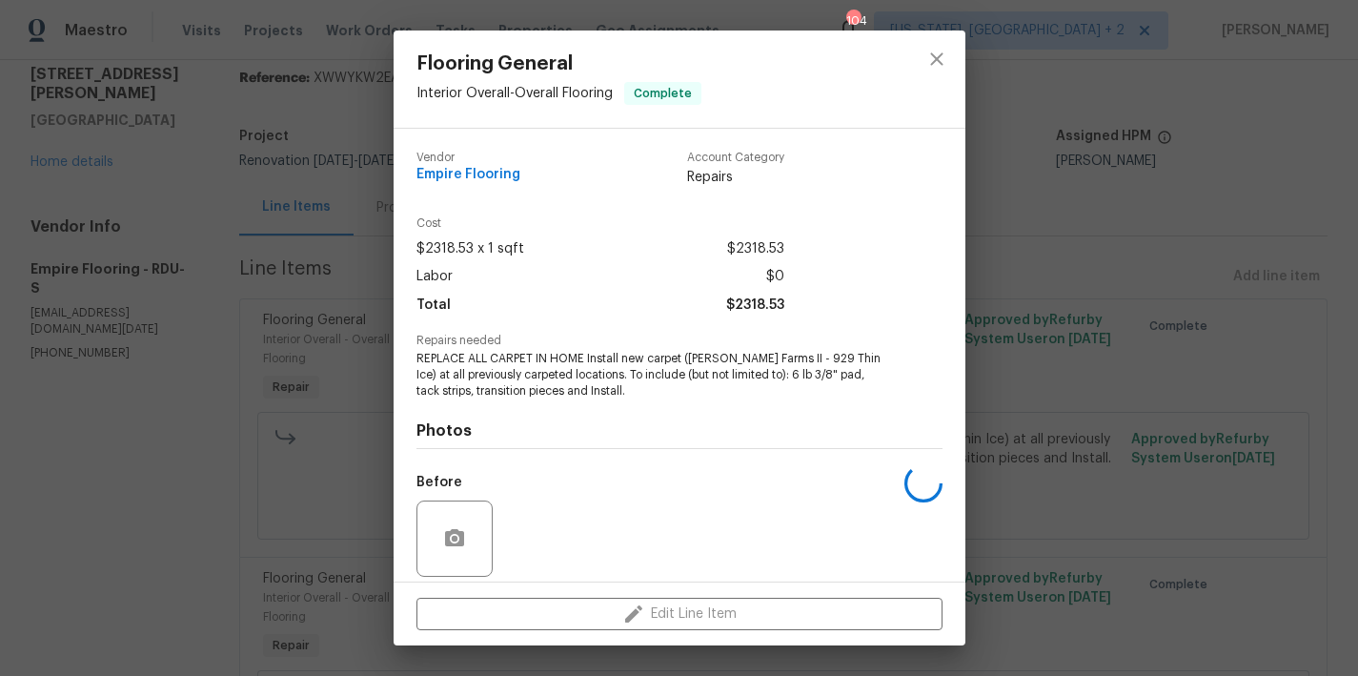
scroll to position [138, 0]
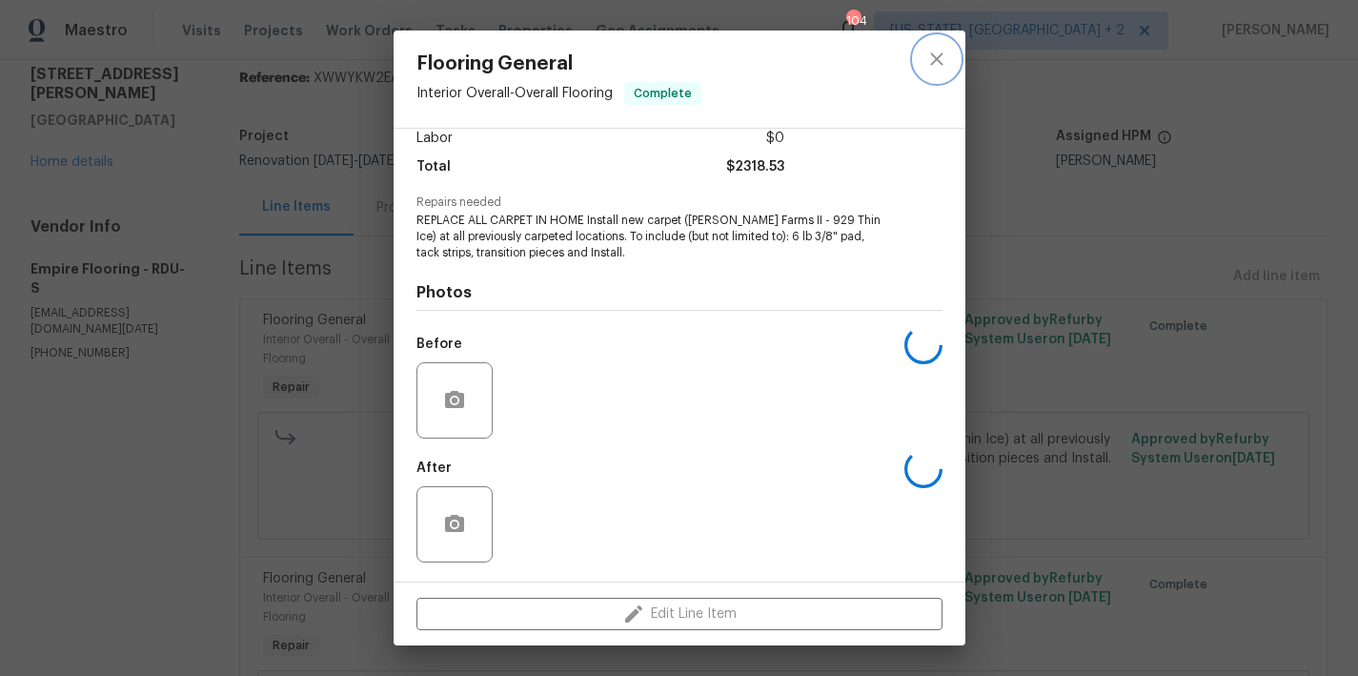
click at [940, 61] on icon "close" at bounding box center [937, 59] width 23 height 23
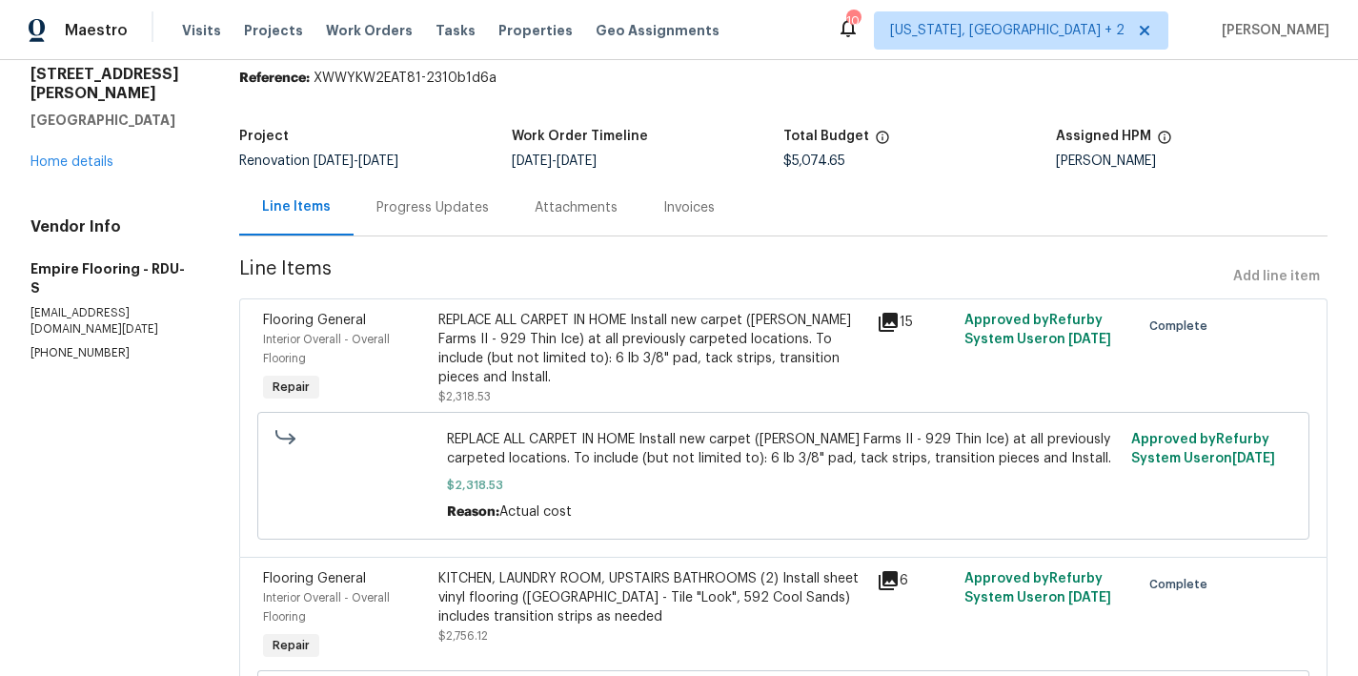
click at [571, 205] on div "Attachments" at bounding box center [576, 207] width 83 height 19
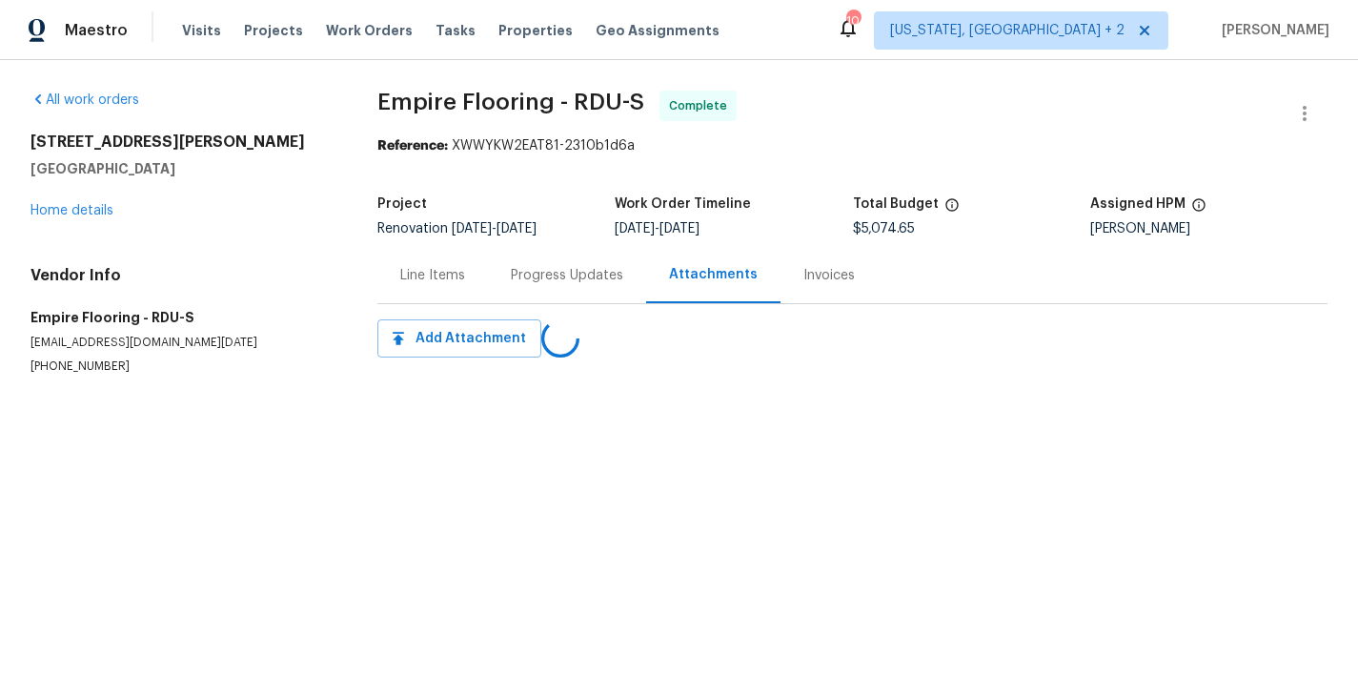
click at [551, 274] on div "Progress Updates" at bounding box center [567, 275] width 112 height 19
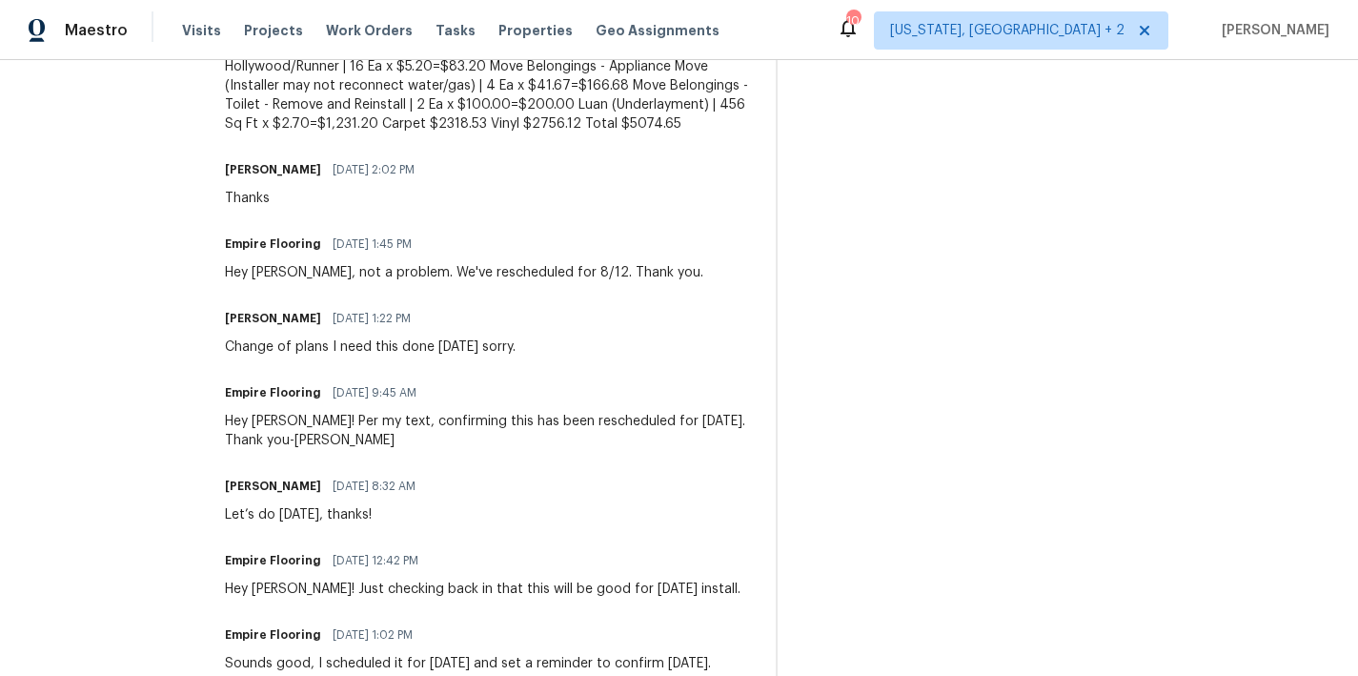
scroll to position [804, 0]
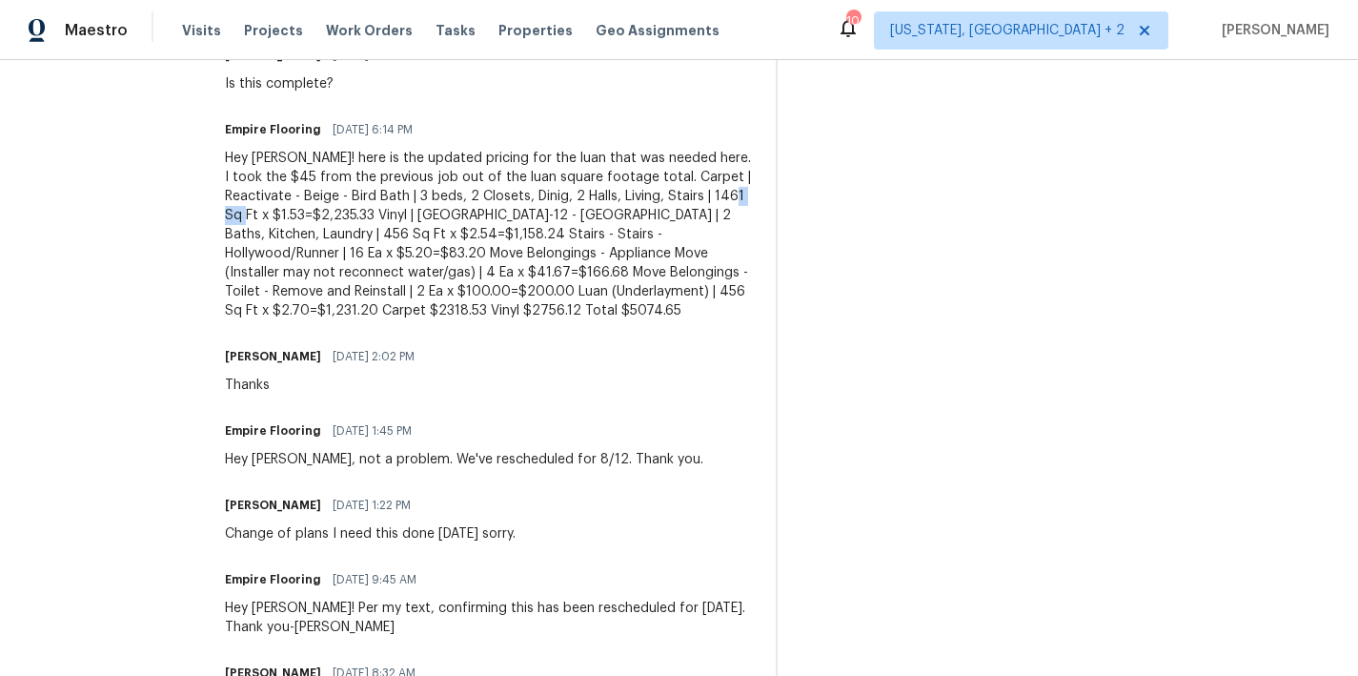
drag, startPoint x: 357, startPoint y: 215, endPoint x: 324, endPoint y: 212, distance: 32.6
click at [324, 212] on div "Hey Lee! here is the updated pricing for the luan that was needed here. I took …" at bounding box center [489, 235] width 528 height 172
click at [337, 217] on div "Hey Lee! here is the updated pricing for the luan that was needed here. I took …" at bounding box center [489, 235] width 528 height 172
drag, startPoint x: 460, startPoint y: 234, endPoint x: 441, endPoint y: 234, distance: 19.1
click at [441, 234] on div "Hey Lee! here is the updated pricing for the luan that was needed here. I took …" at bounding box center [489, 235] width 528 height 172
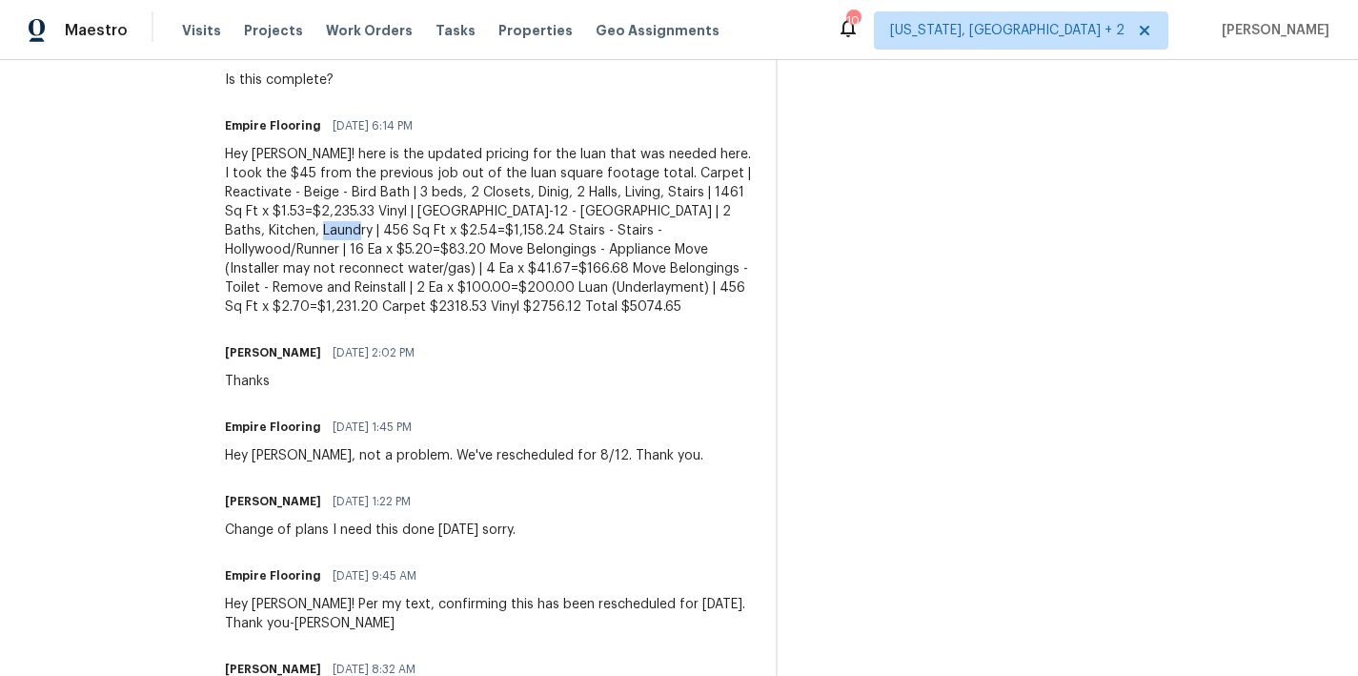
scroll to position [806, 0]
click at [462, 230] on div "Hey Lee! here is the updated pricing for the luan that was needed here. I took …" at bounding box center [489, 232] width 528 height 172
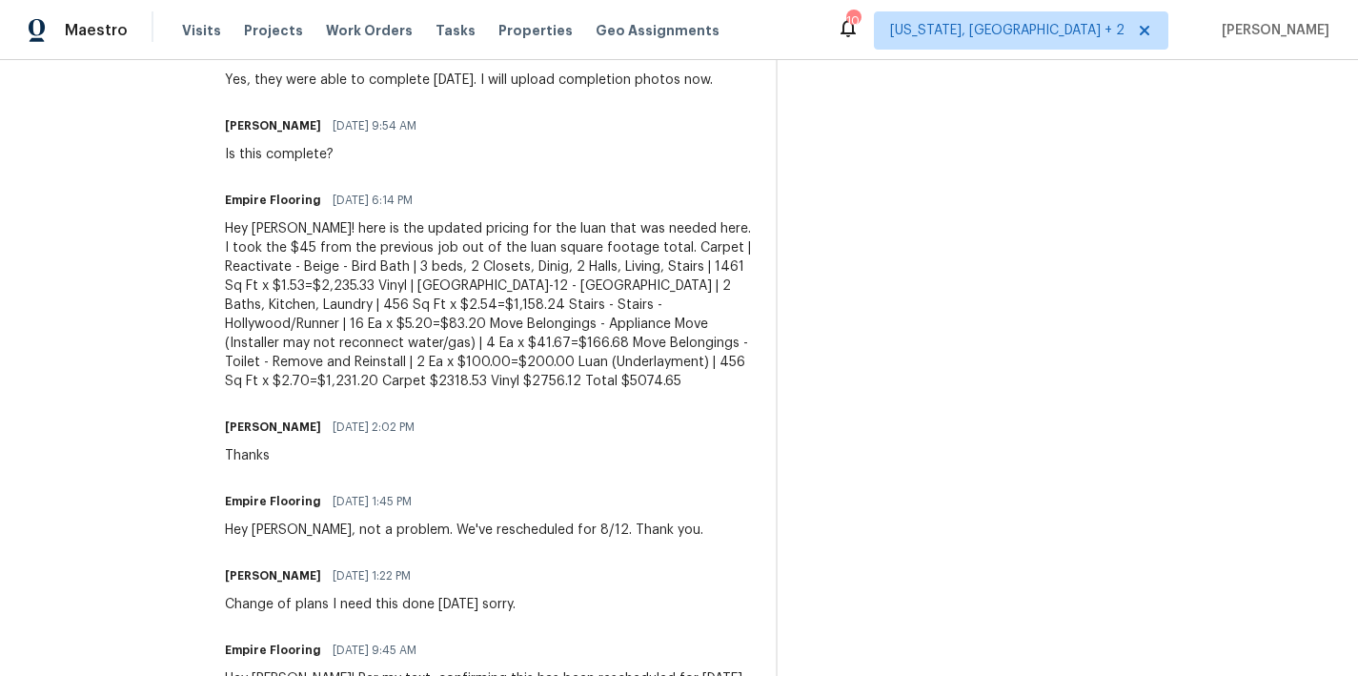
scroll to position [642, 0]
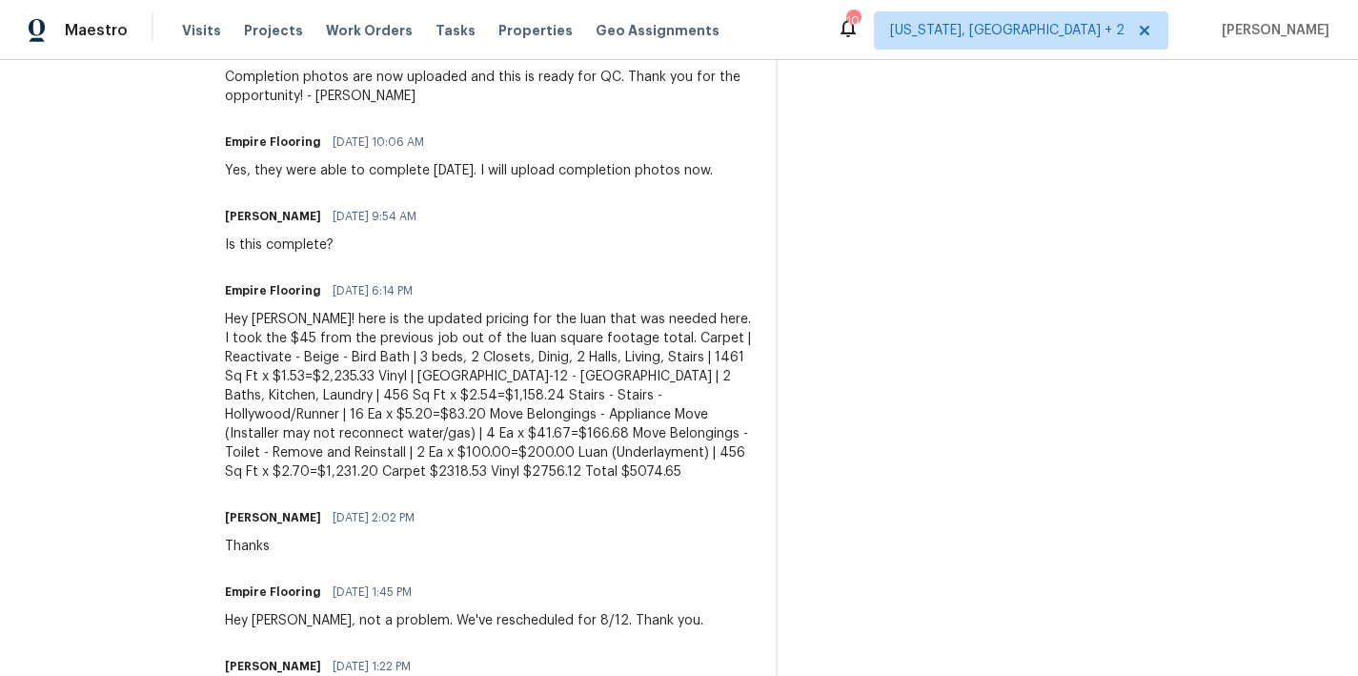
click at [789, 33] on div "Maestro Visits Projects Work Orders Tasks Properties Geo Assignments 104 Washin…" at bounding box center [679, 30] width 1358 height 60
drag, startPoint x: 334, startPoint y: 376, endPoint x: 354, endPoint y: 375, distance: 20.0
click at [354, 375] on div "Hey Lee! here is the updated pricing for the luan that was needed here. I took …" at bounding box center [489, 396] width 528 height 172
click at [334, 376] on div "Hey Lee! here is the updated pricing for the luan that was needed here. I took …" at bounding box center [489, 396] width 528 height 172
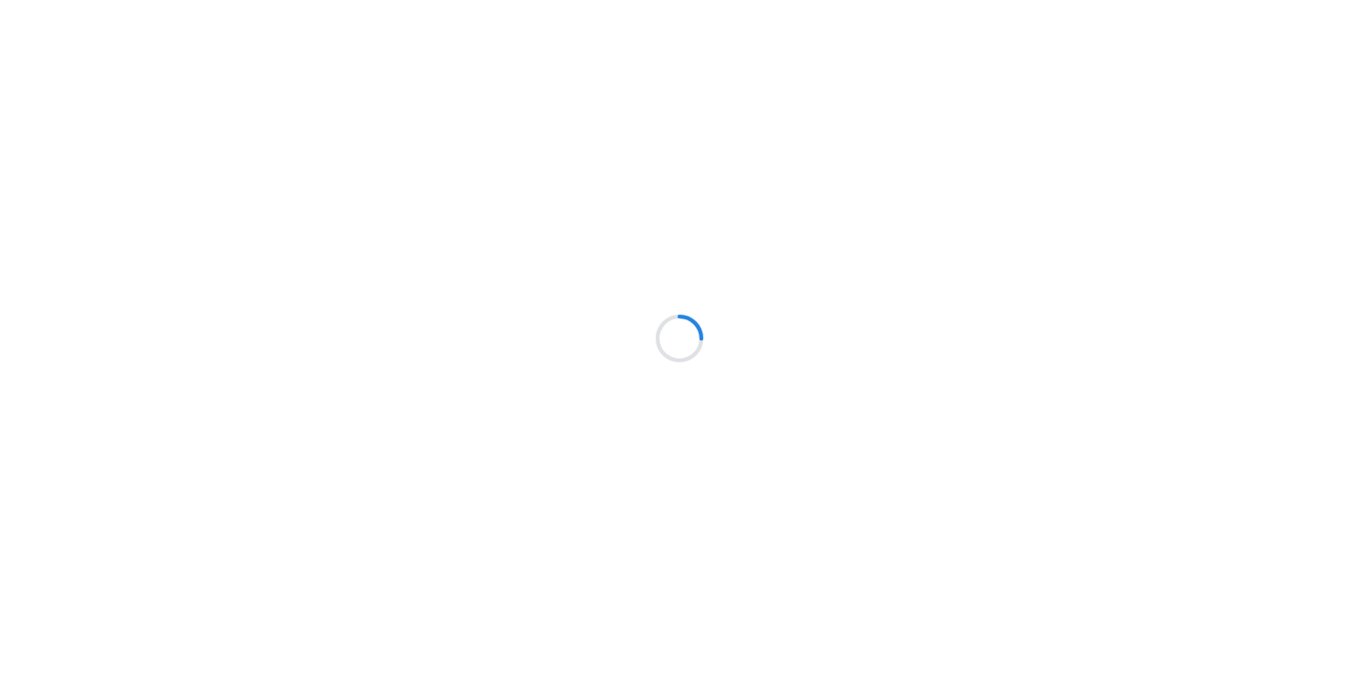
click at [690, 330] on icon at bounding box center [680, 338] width 44 height 44
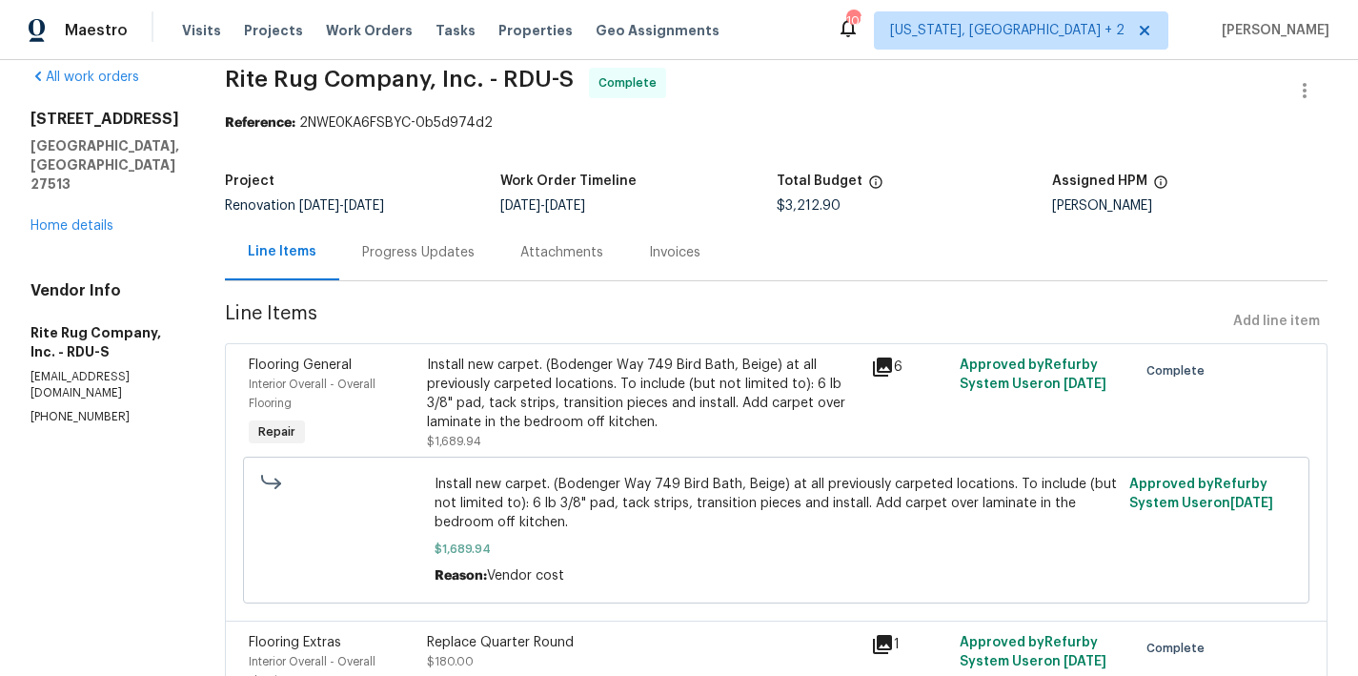
scroll to position [57, 0]
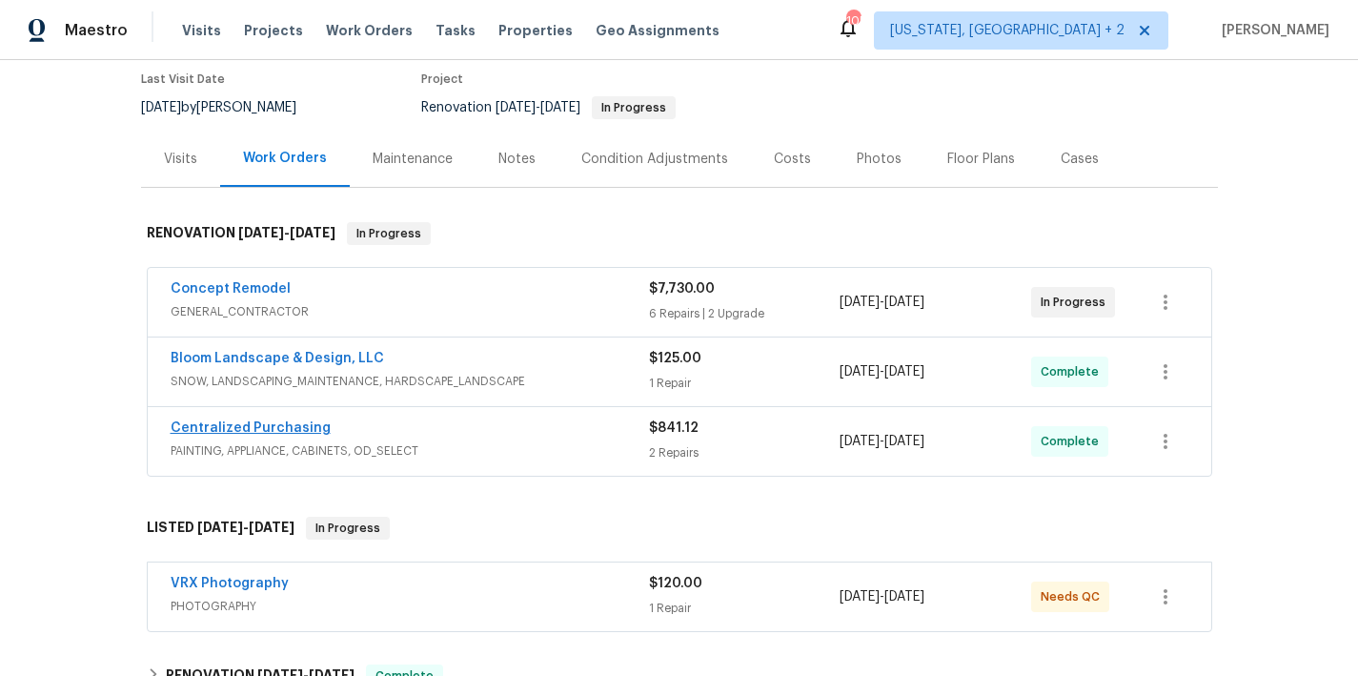
scroll to position [487, 0]
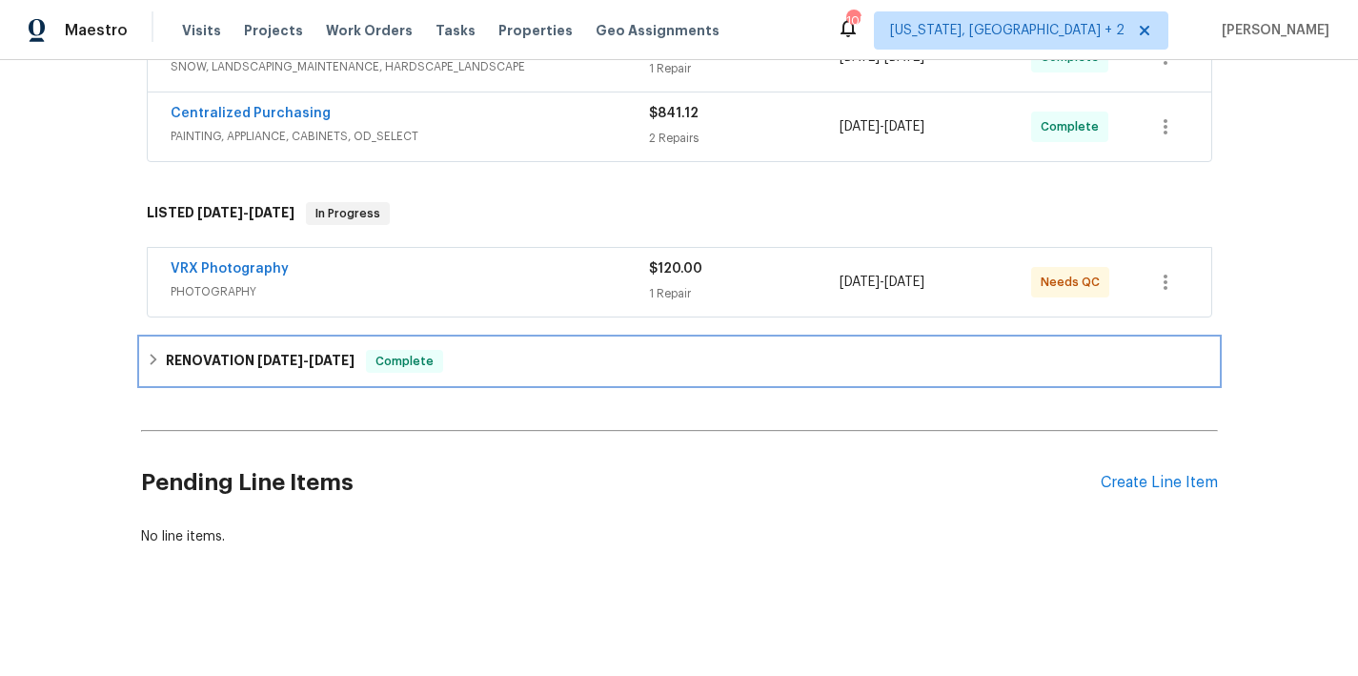
click at [147, 353] on icon at bounding box center [153, 359] width 13 height 13
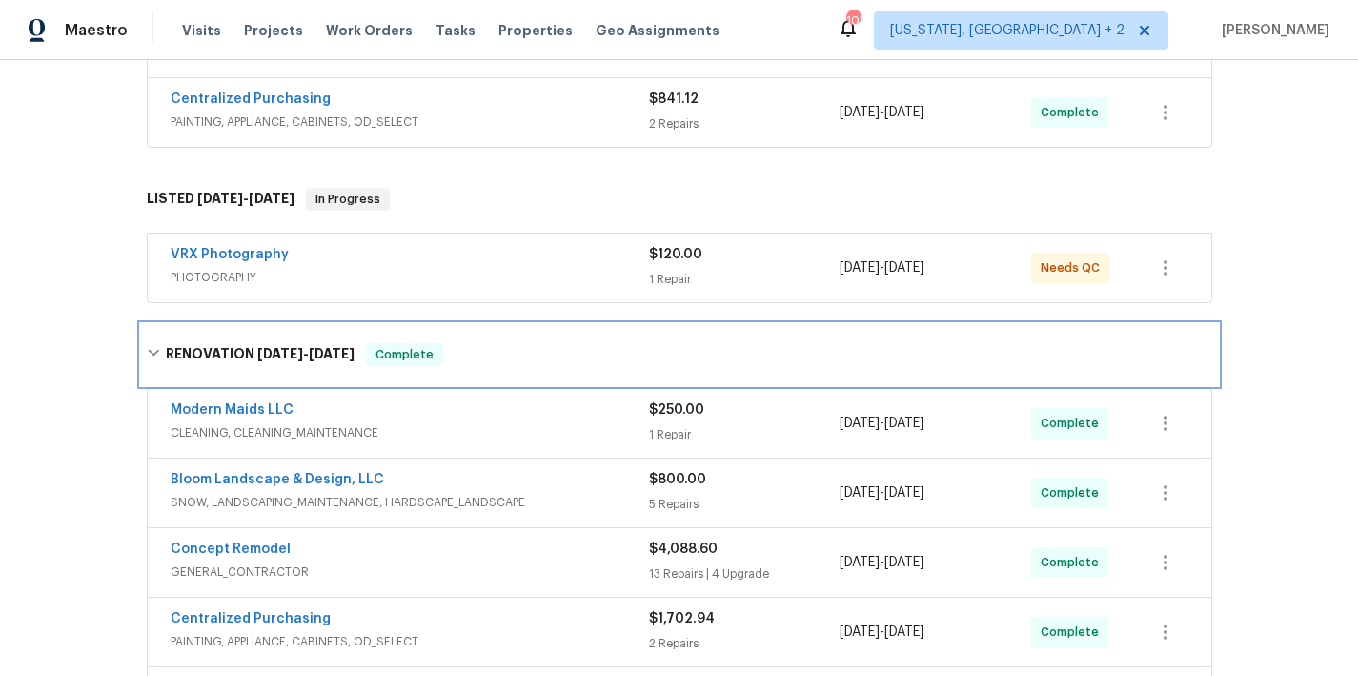
scroll to position [627, 0]
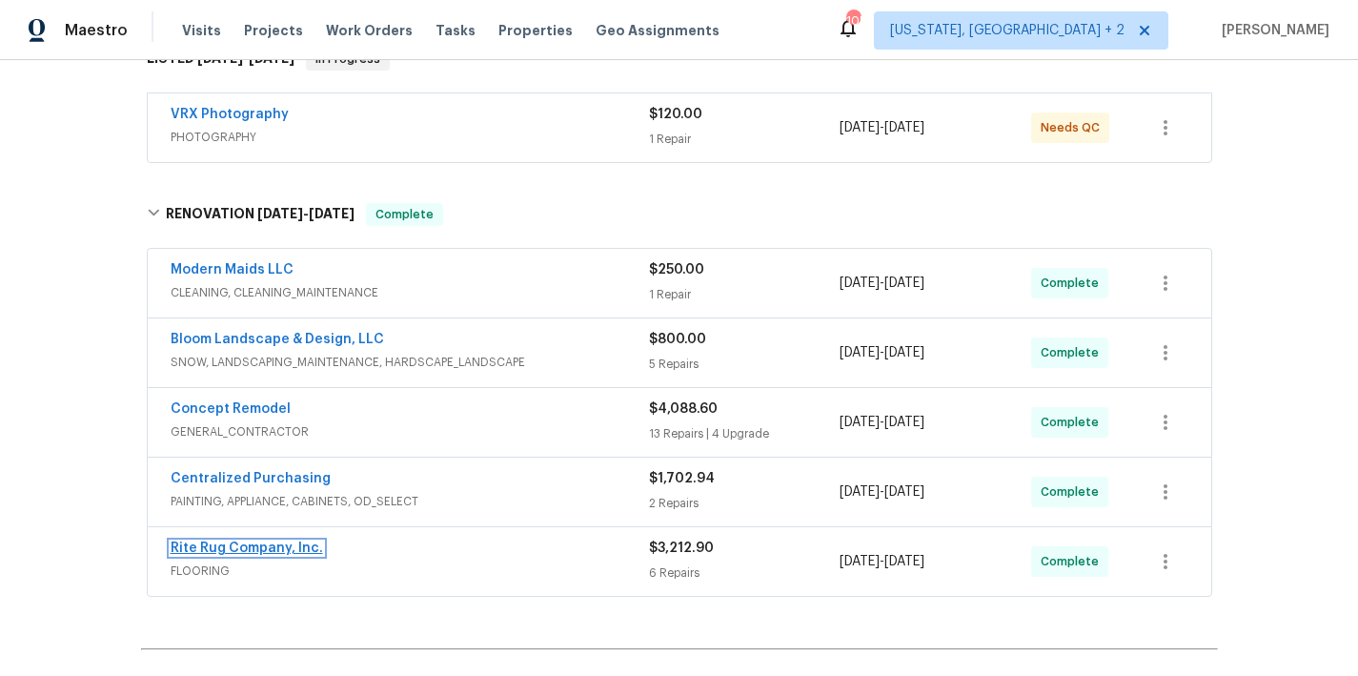
click at [234, 546] on link "Rite Rug Company, Inc." at bounding box center [247, 547] width 153 height 13
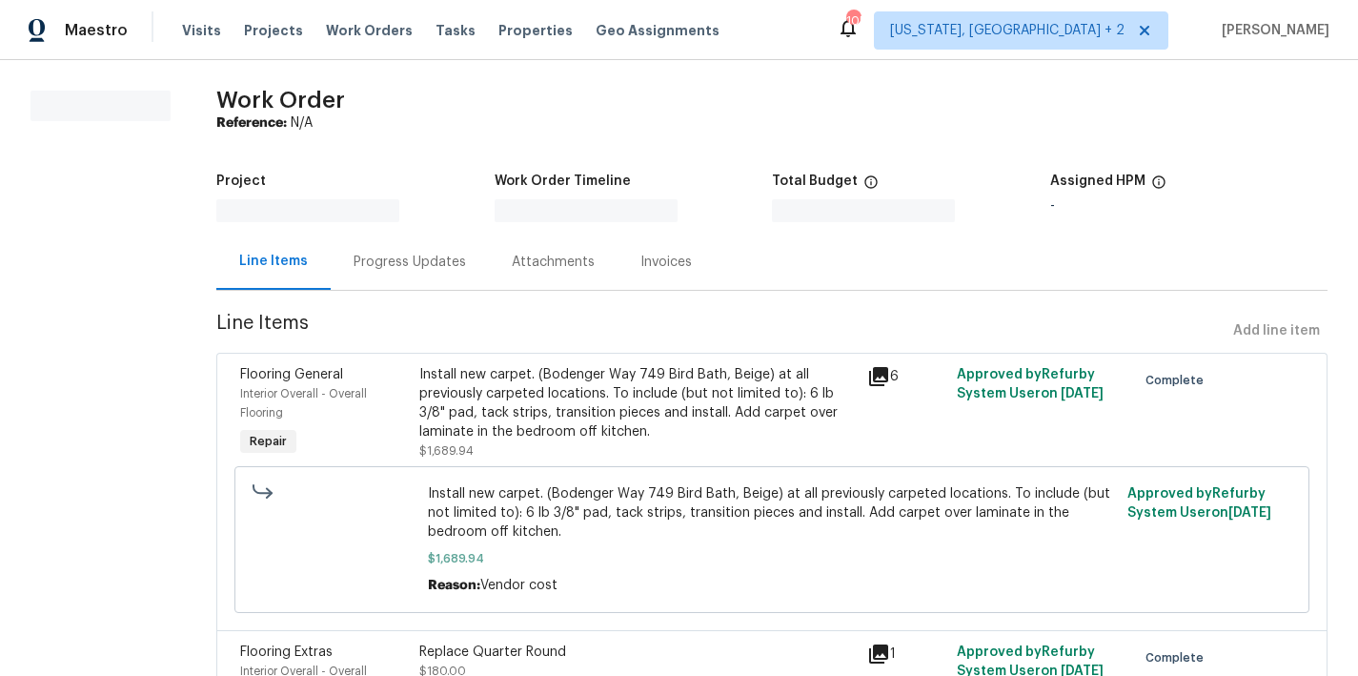
click at [420, 267] on div "Progress Updates" at bounding box center [410, 262] width 112 height 19
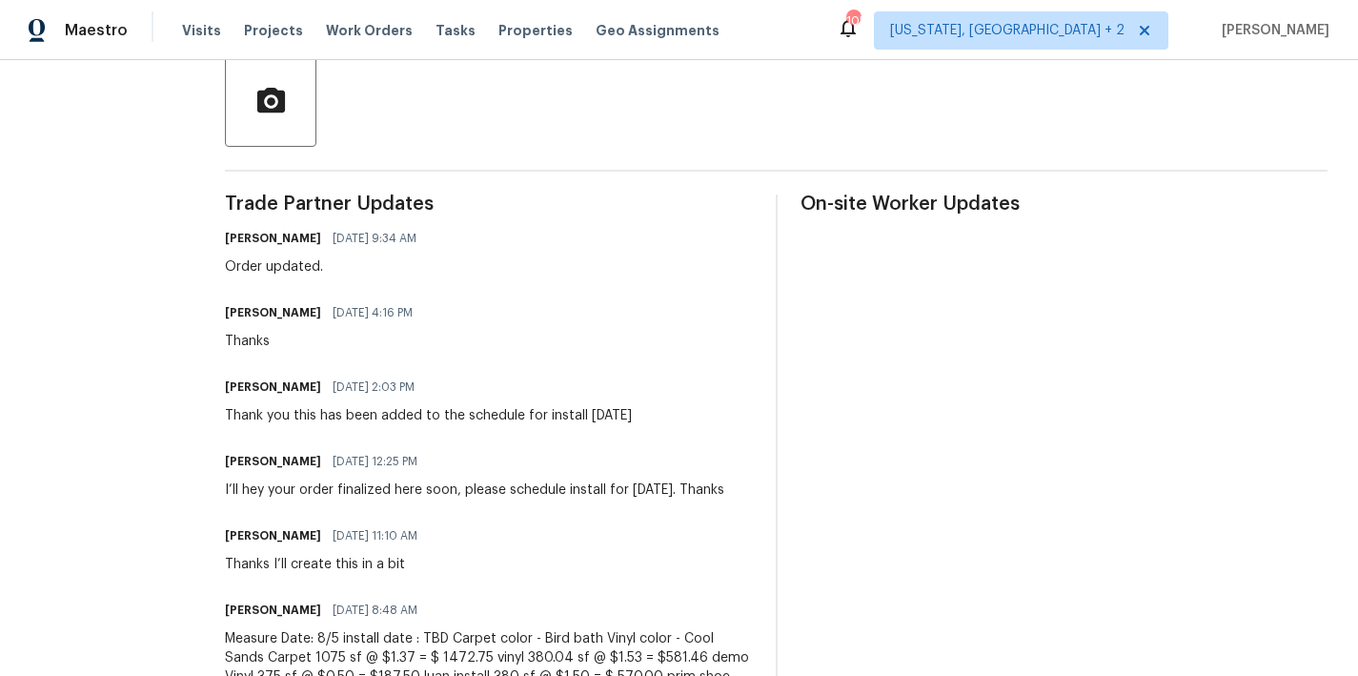
scroll to position [818, 0]
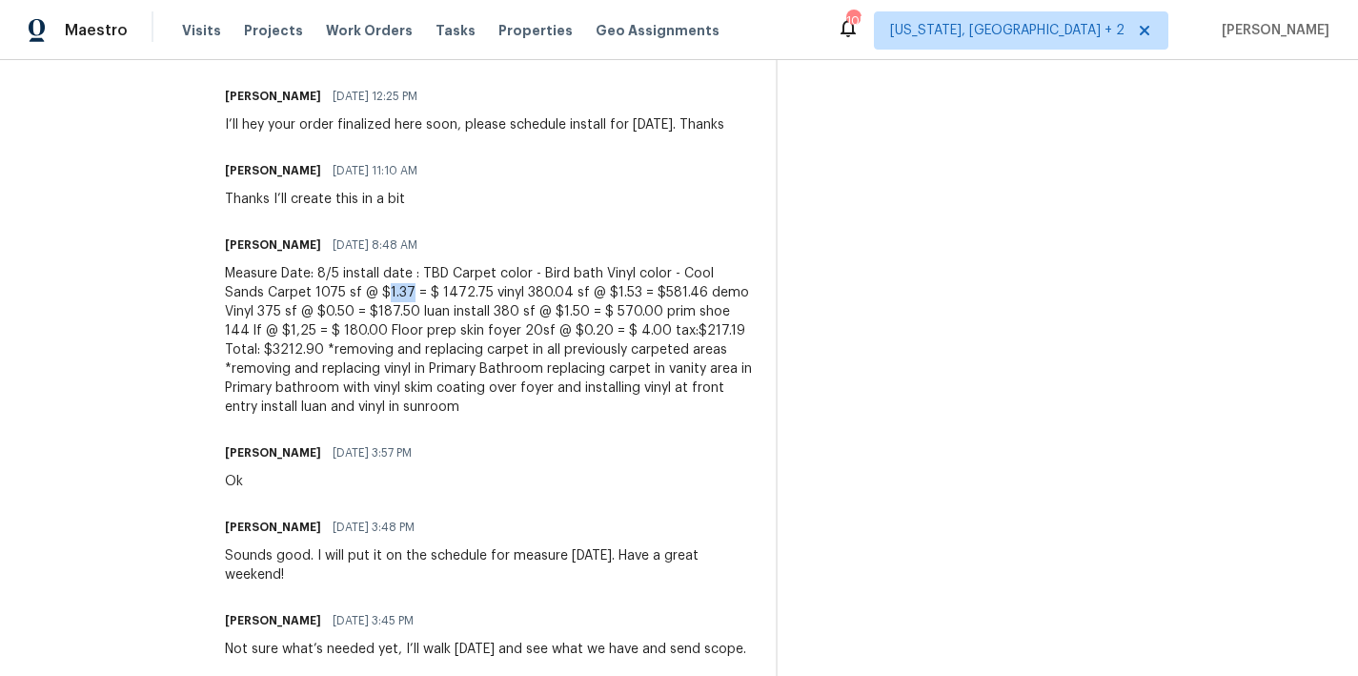
drag, startPoint x: 424, startPoint y: 293, endPoint x: 398, endPoint y: 291, distance: 25.8
click at [398, 291] on div "Measure Date: 8/5 install date : TBD Carpet color - Bird bath Vinyl color - Coo…" at bounding box center [489, 340] width 528 height 153
click at [404, 298] on div "Measure Date: 8/5 install date : TBD Carpet color - Bird bath Vinyl color - Coo…" at bounding box center [489, 340] width 528 height 153
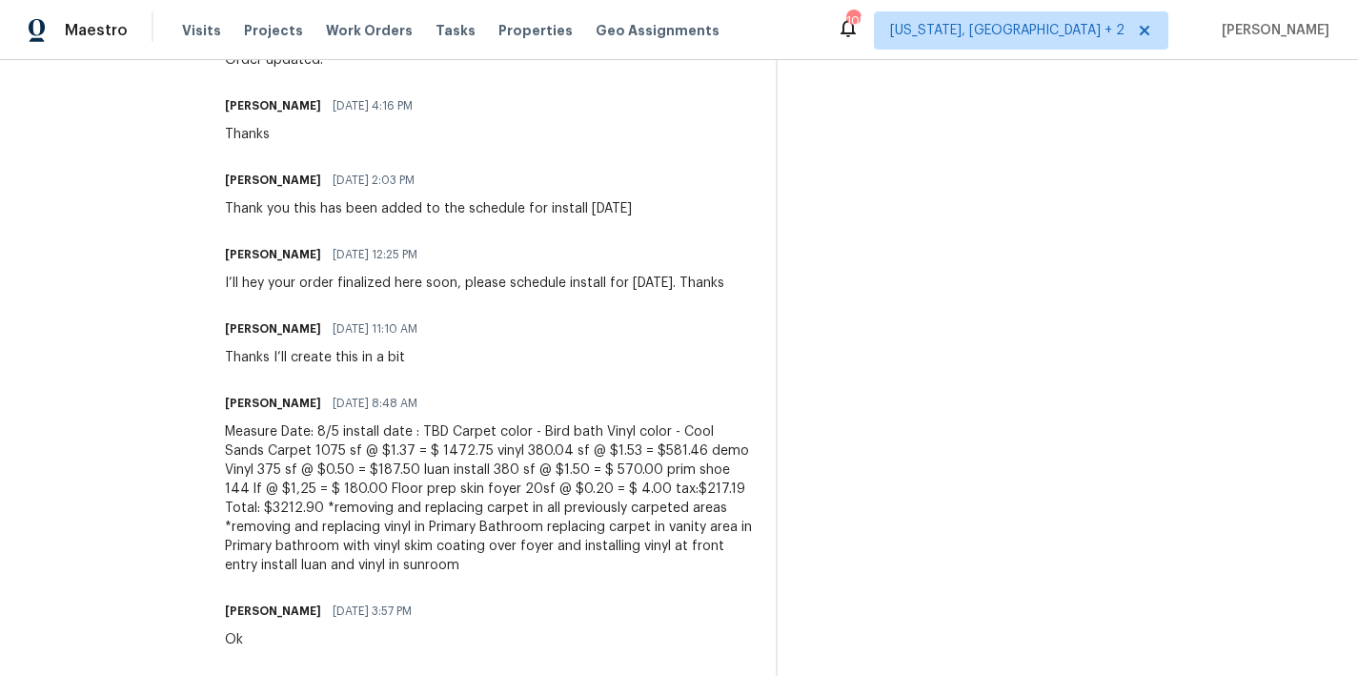
scroll to position [641, 0]
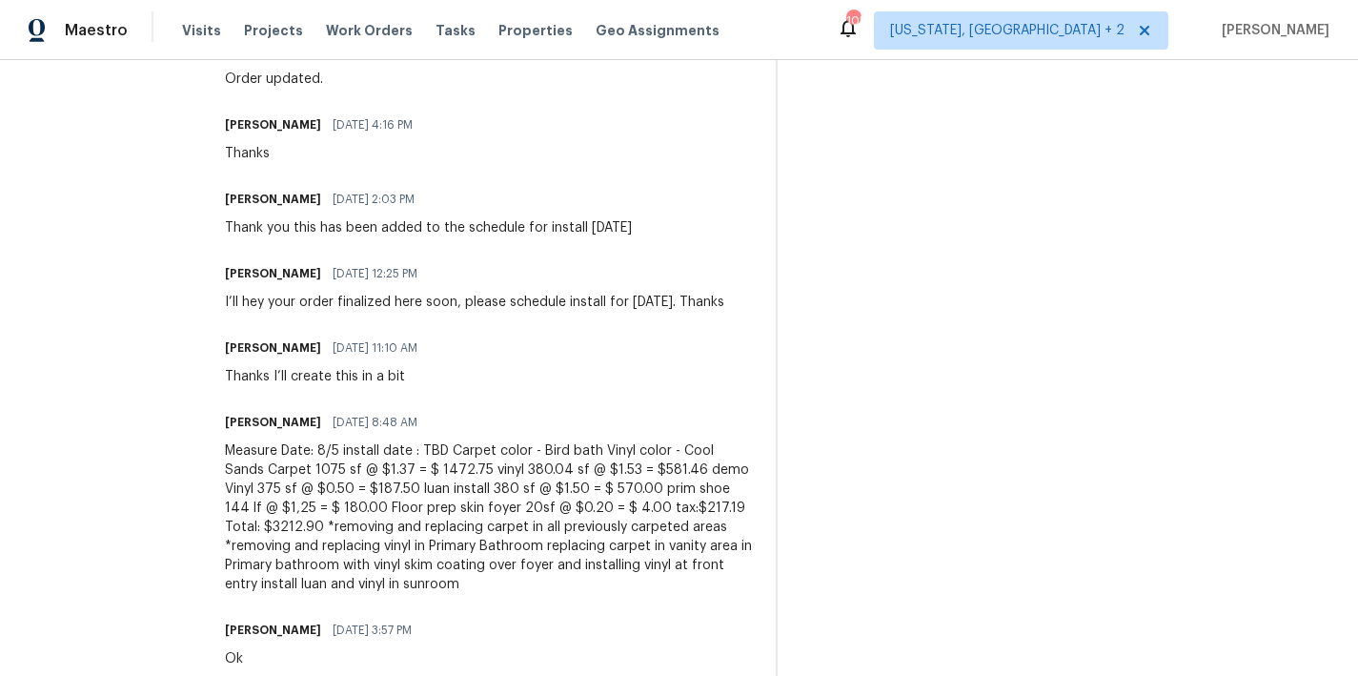
click at [859, 45] on div "Maestro Visits Projects Work Orders Tasks Properties Geo Assignments 105 Washin…" at bounding box center [679, 30] width 1358 height 60
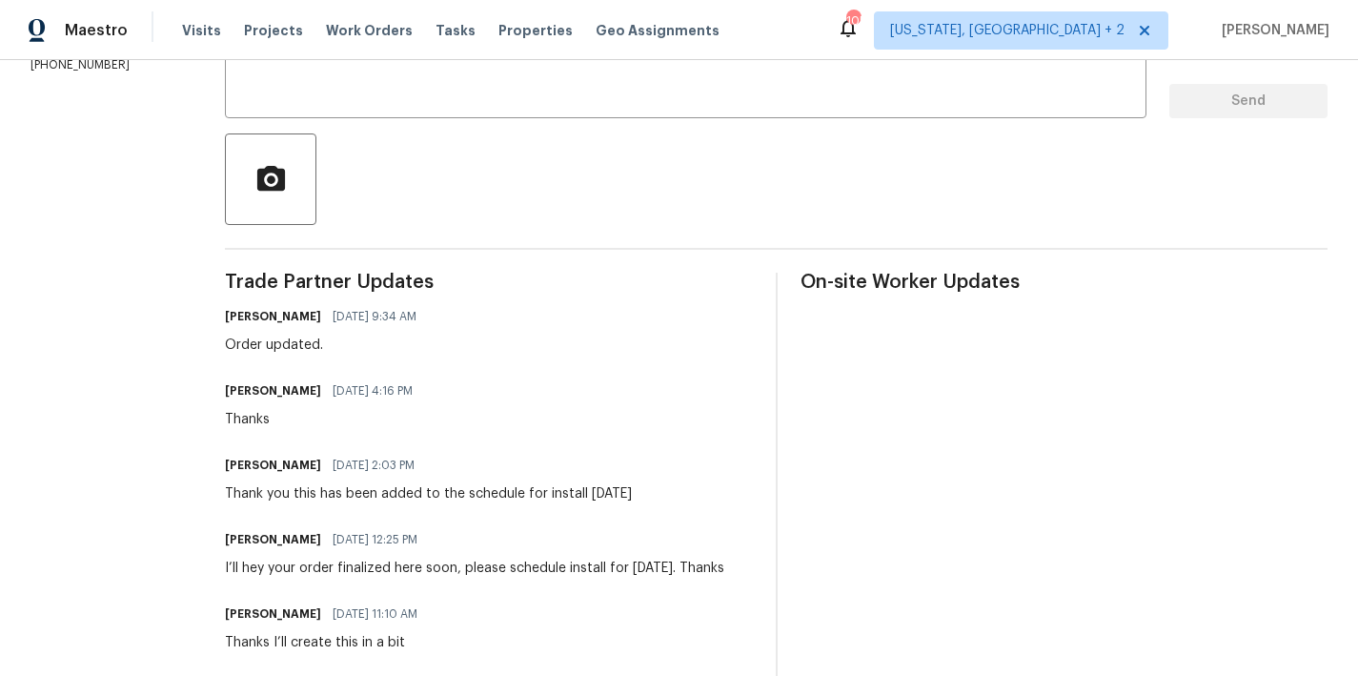
scroll to position [14, 0]
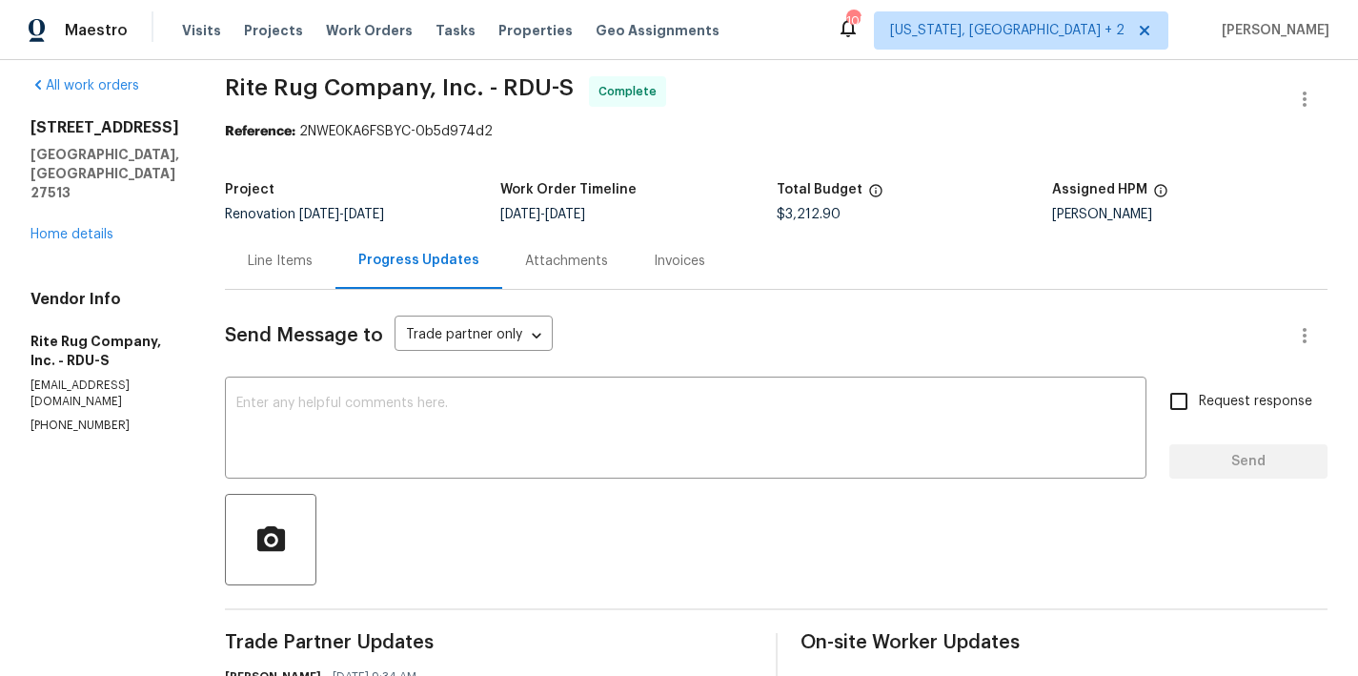
click at [820, 17] on div "Maestro Visits Projects Work Orders Tasks Properties Geo Assignments 105 Washin…" at bounding box center [679, 30] width 1358 height 60
click at [420, 185] on div "Project" at bounding box center [362, 195] width 275 height 25
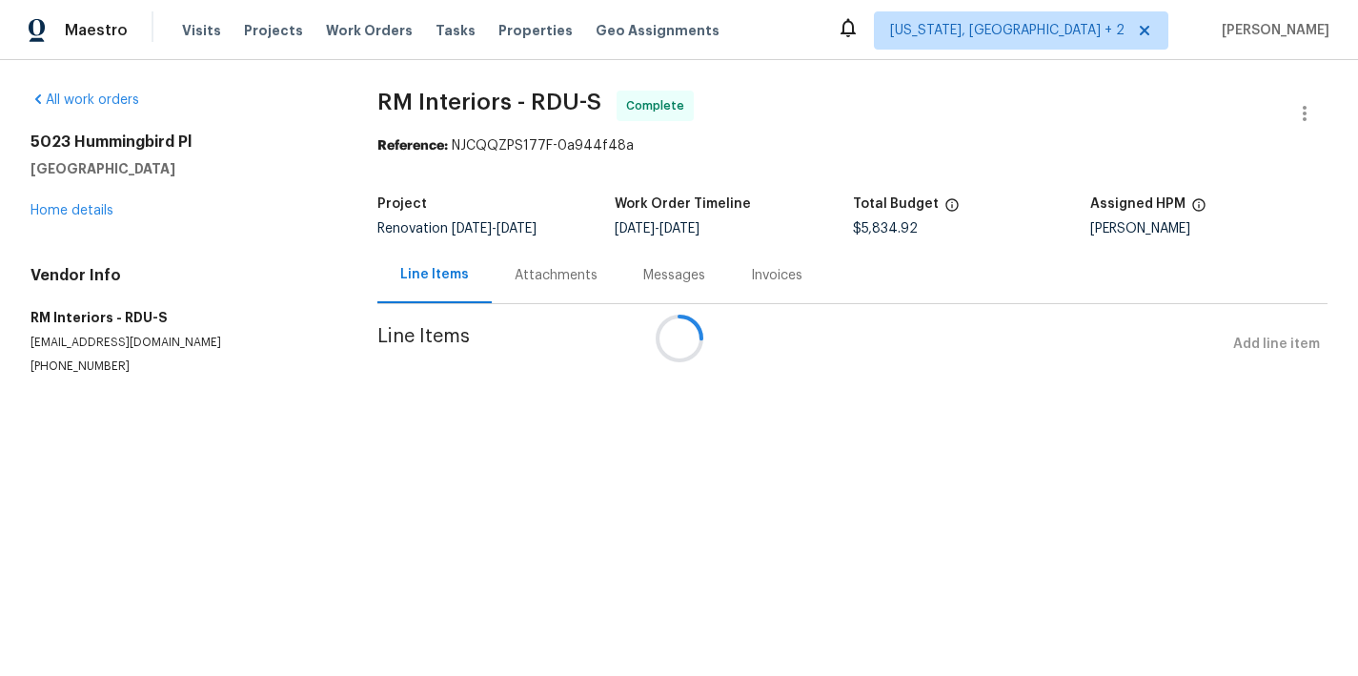
click at [109, 254] on div at bounding box center [679, 338] width 1358 height 676
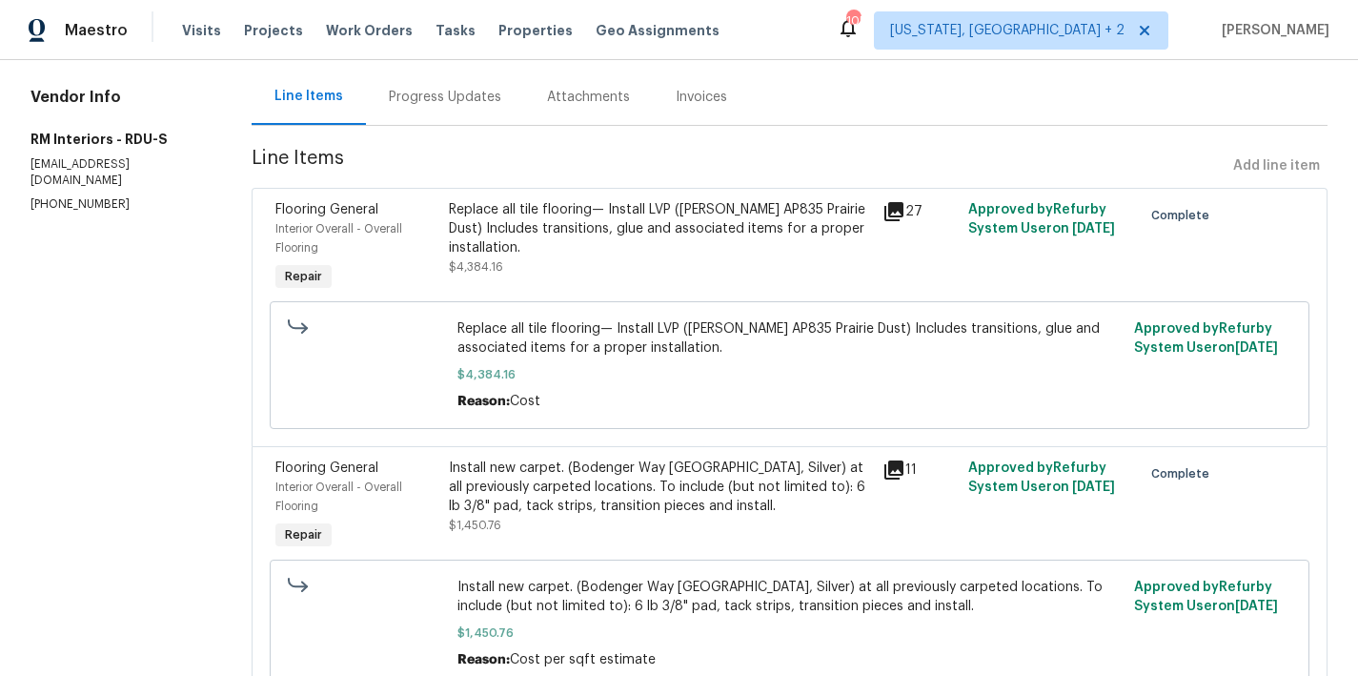
click at [457, 93] on div "Progress Updates" at bounding box center [445, 97] width 112 height 19
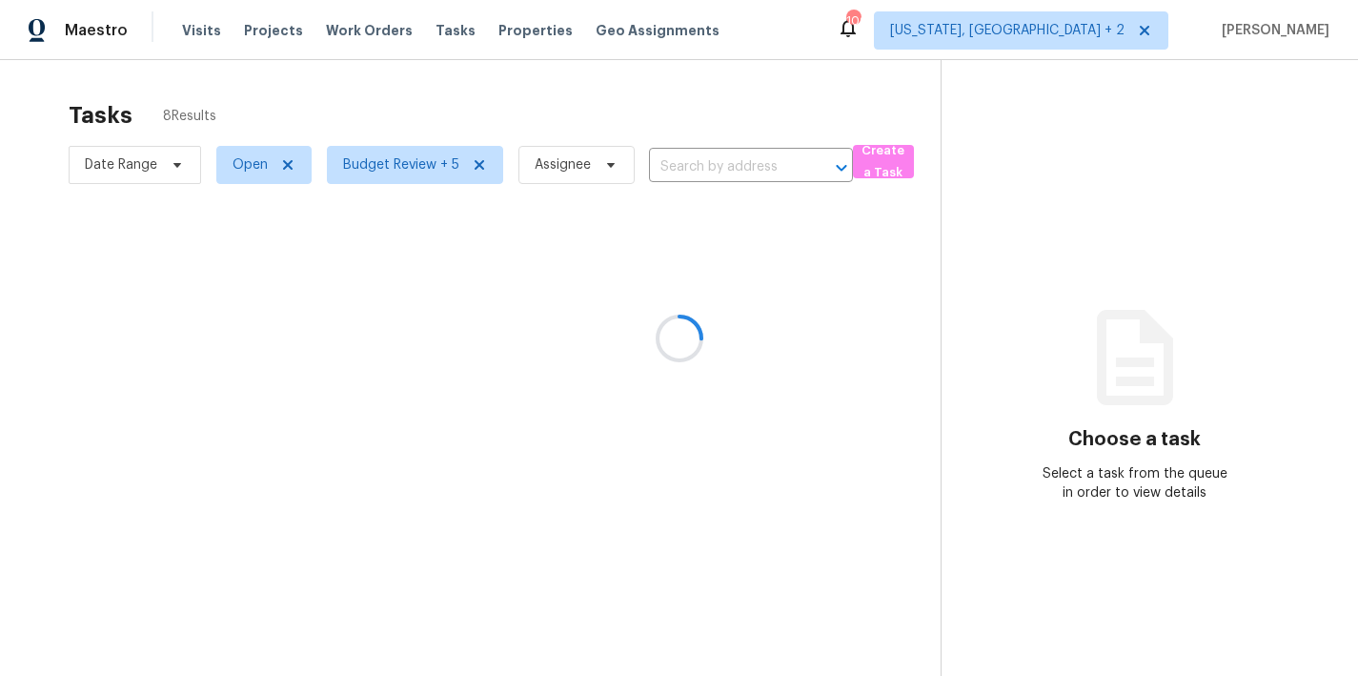
click at [398, 74] on div at bounding box center [679, 338] width 1358 height 676
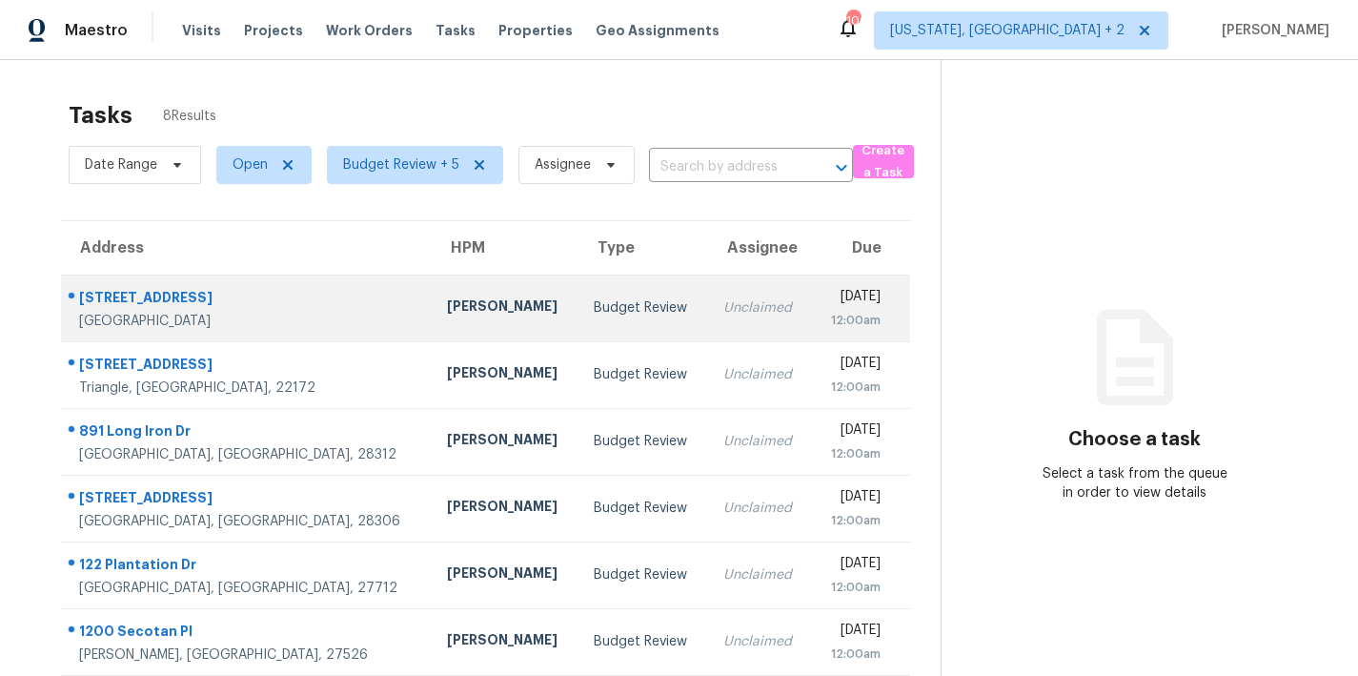
click at [579, 295] on td "Budget Review" at bounding box center [644, 308] width 130 height 67
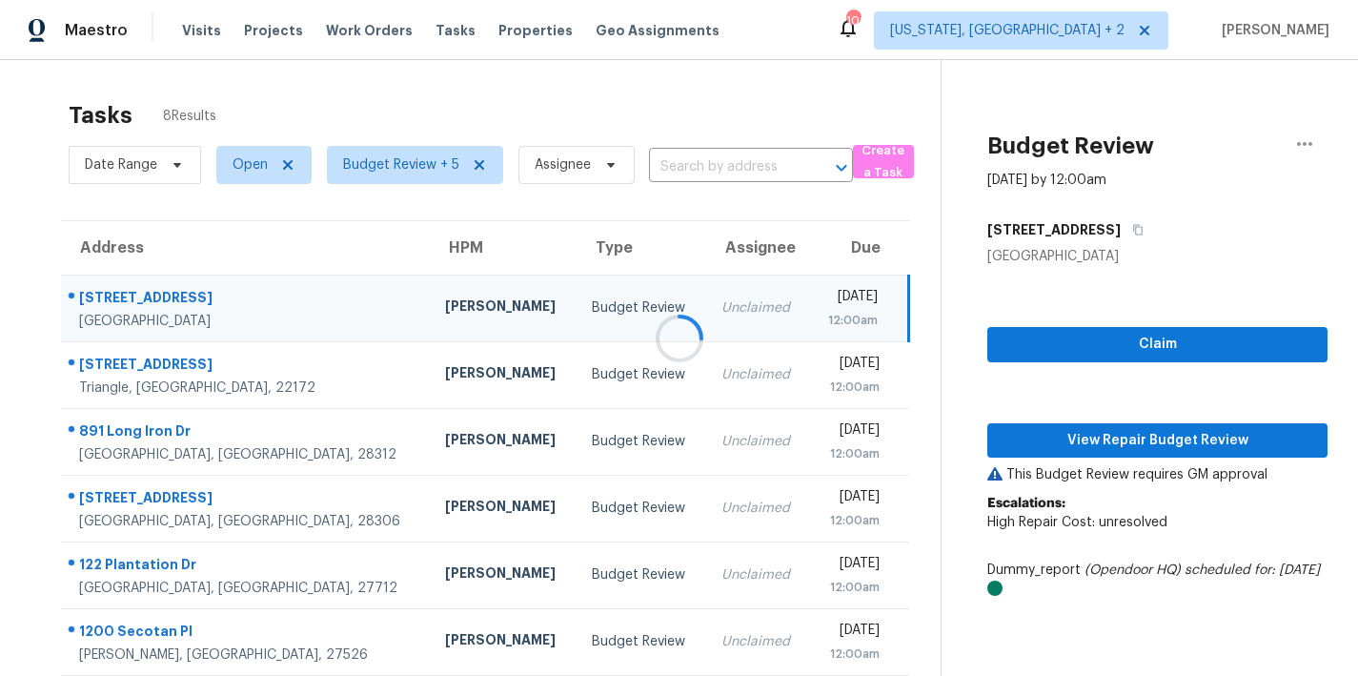
click at [1217, 445] on div at bounding box center [679, 338] width 1358 height 676
click at [803, 25] on div "Maestro Visits Projects Work Orders Tasks Properties Geo Assignments [STREET_AD…" at bounding box center [679, 30] width 1358 height 60
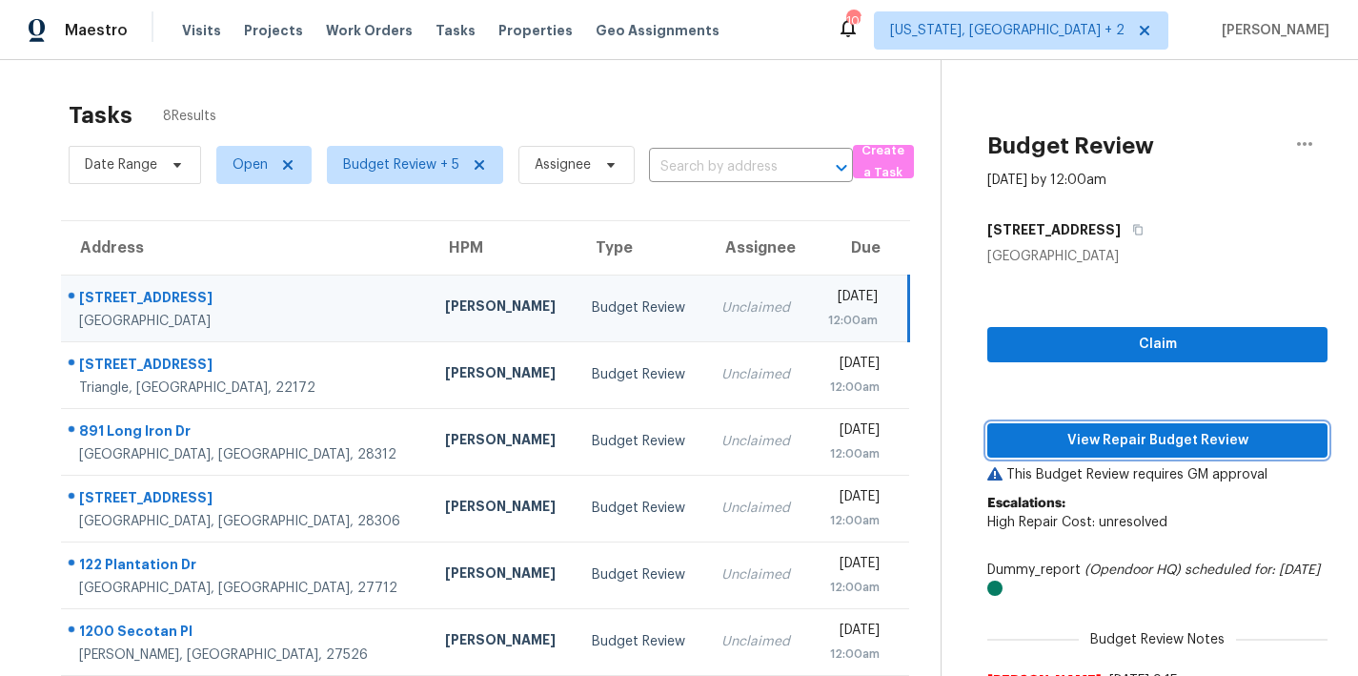
click at [1121, 435] on span "View Repair Budget Review" at bounding box center [1158, 441] width 310 height 24
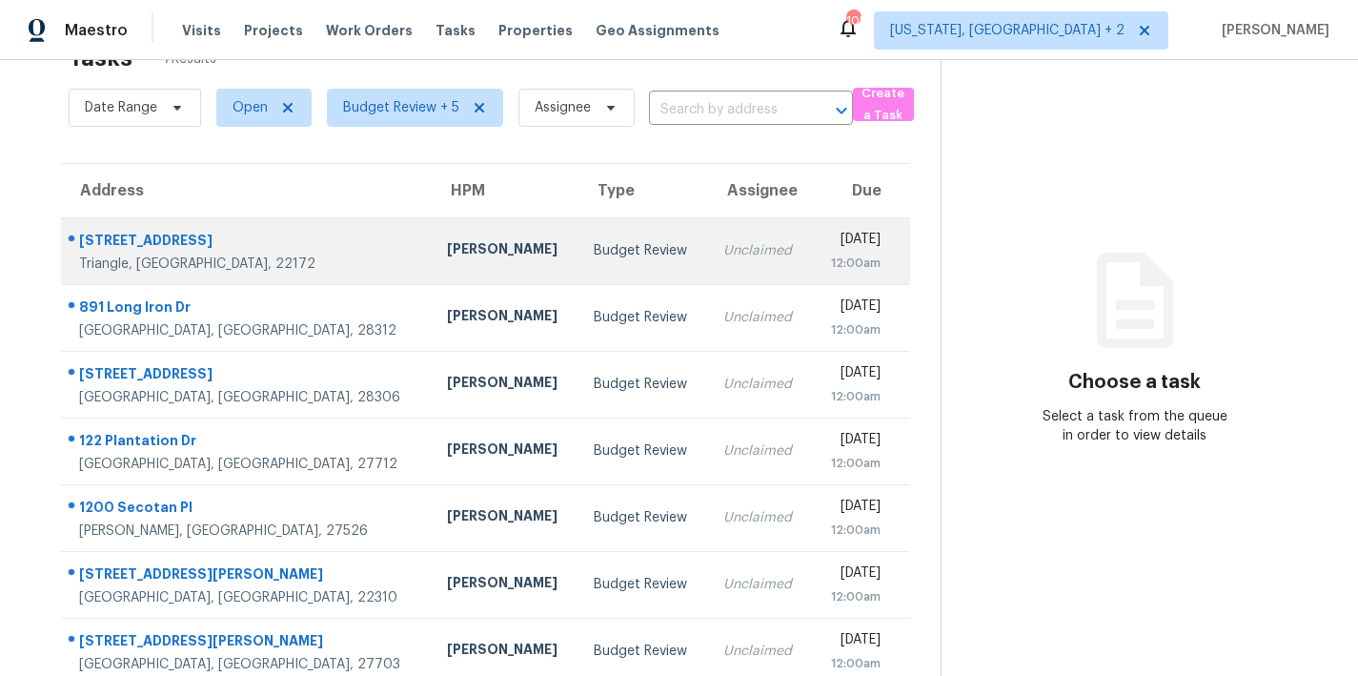
scroll to position [95, 0]
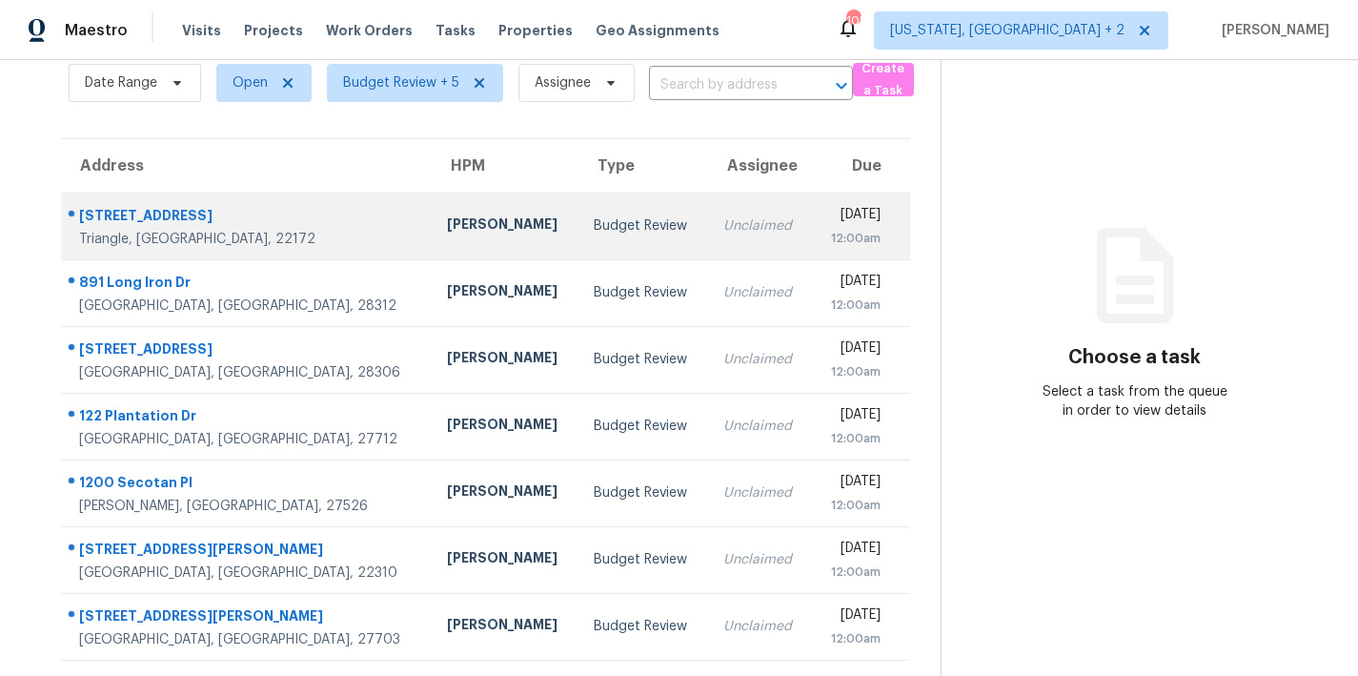
click at [594, 216] on div "Budget Review" at bounding box center [643, 225] width 99 height 19
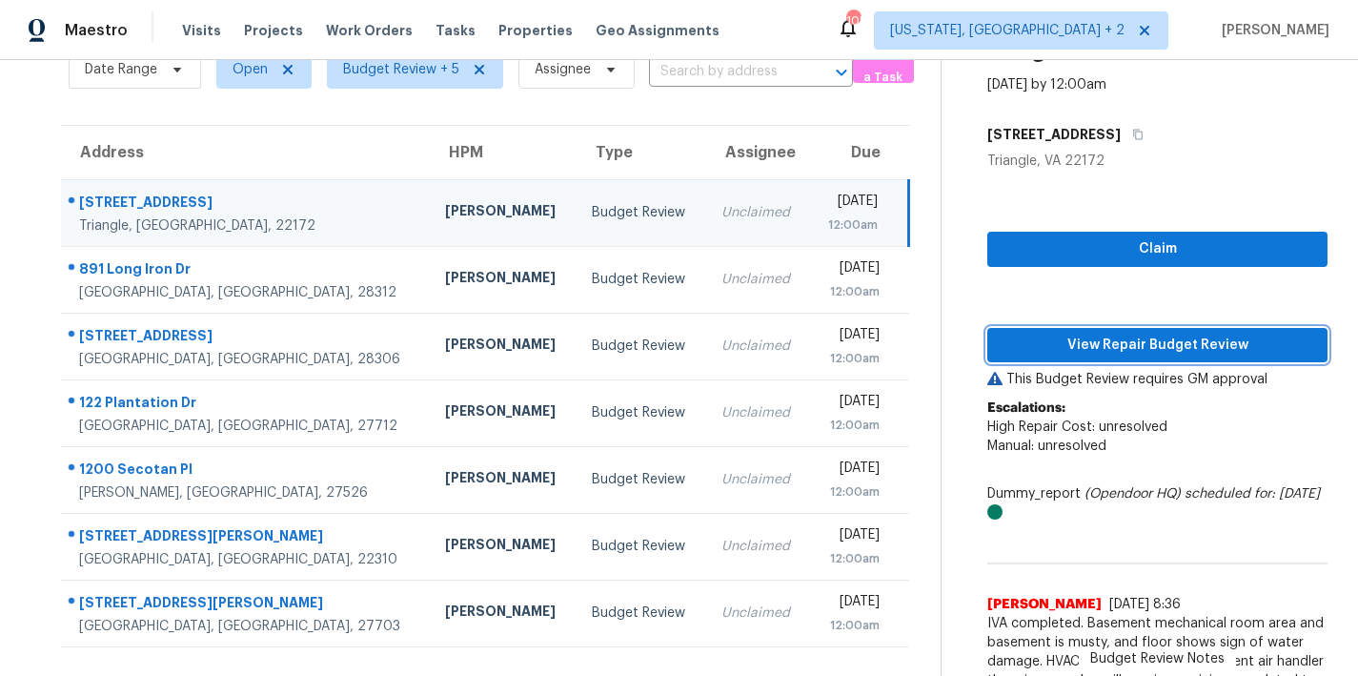
click at [1195, 334] on span "View Repair Budget Review" at bounding box center [1158, 346] width 310 height 24
